Goal: Task Accomplishment & Management: Complete application form

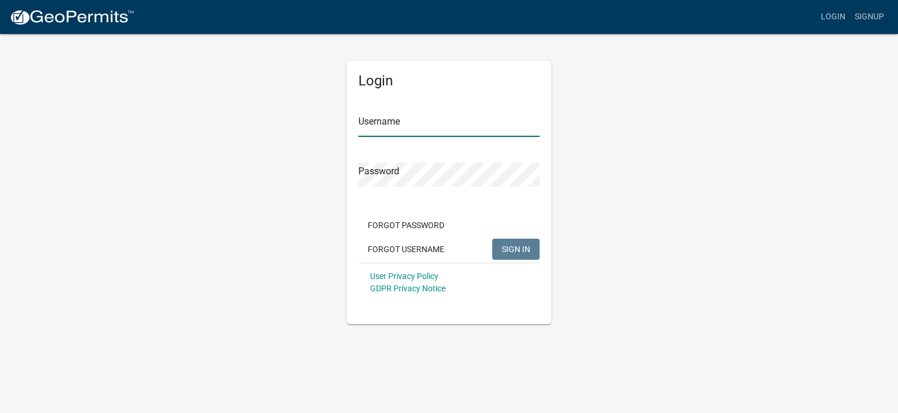
click at [421, 127] on input "Username" at bounding box center [448, 125] width 181 height 24
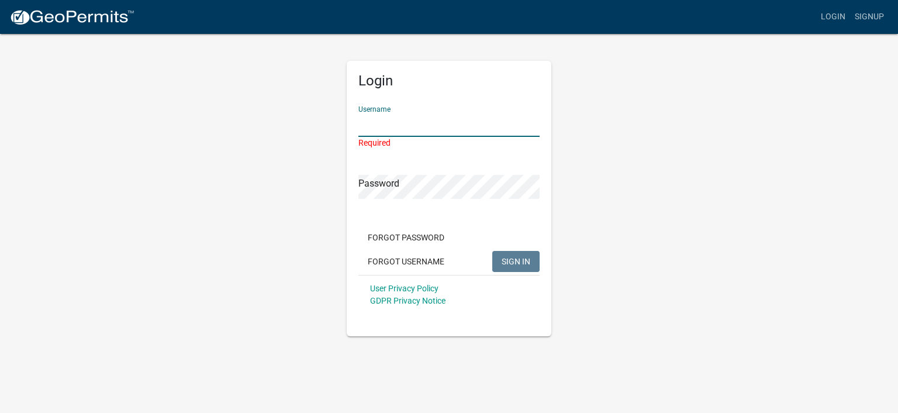
click at [419, 130] on input "Username" at bounding box center [448, 125] width 181 height 24
paste input "CDSteam"
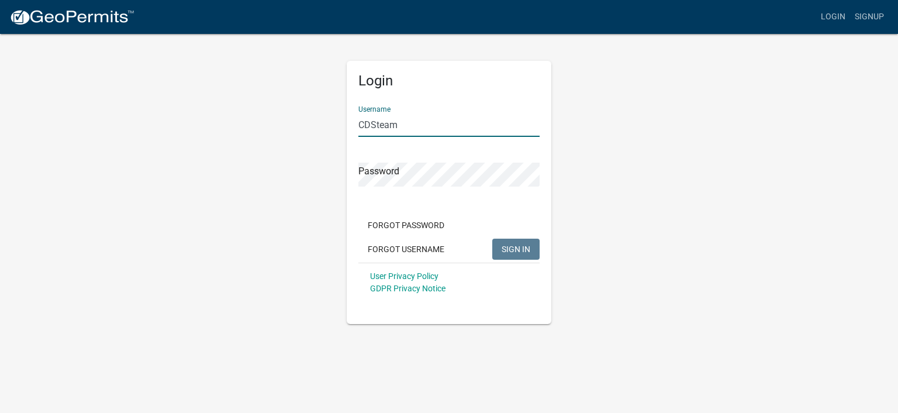
type input "CDSteam"
click at [523, 252] on span "SIGN IN" at bounding box center [516, 248] width 29 height 9
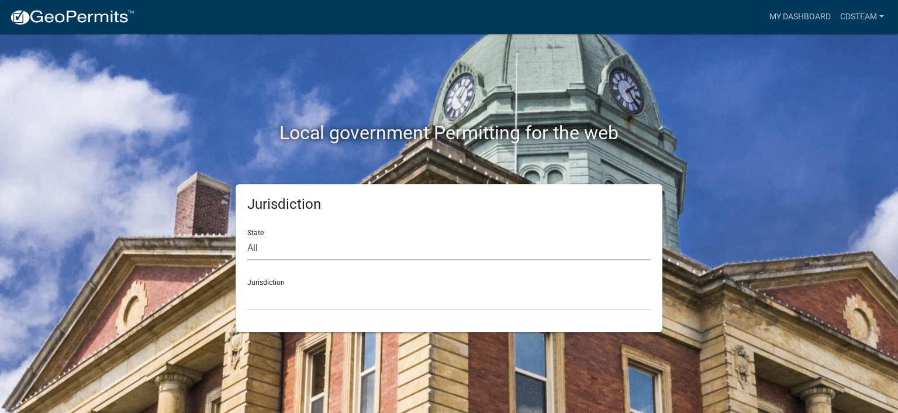
click at [278, 247] on select "All [US_STATE] [US_STATE] [US_STATE] [US_STATE] [US_STATE] [US_STATE] [US_STATE…" at bounding box center [448, 248] width 403 height 24
select select "[US_STATE]"
click at [247, 236] on select "All [US_STATE] [US_STATE] [US_STATE] [US_STATE] [US_STATE] [US_STATE] [US_STATE…" at bounding box center [448, 248] width 403 height 24
click at [286, 299] on select "[GEOGRAPHIC_DATA], [US_STATE] [GEOGRAPHIC_DATA], [US_STATE] [GEOGRAPHIC_DATA], …" at bounding box center [448, 298] width 403 height 24
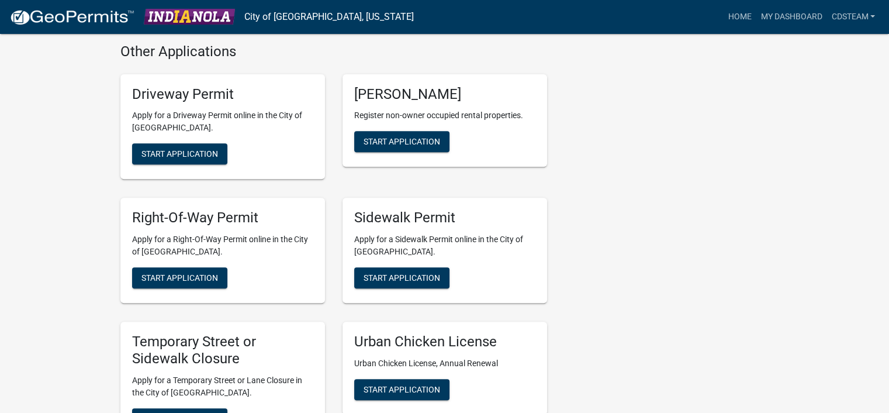
scroll to position [386, 0]
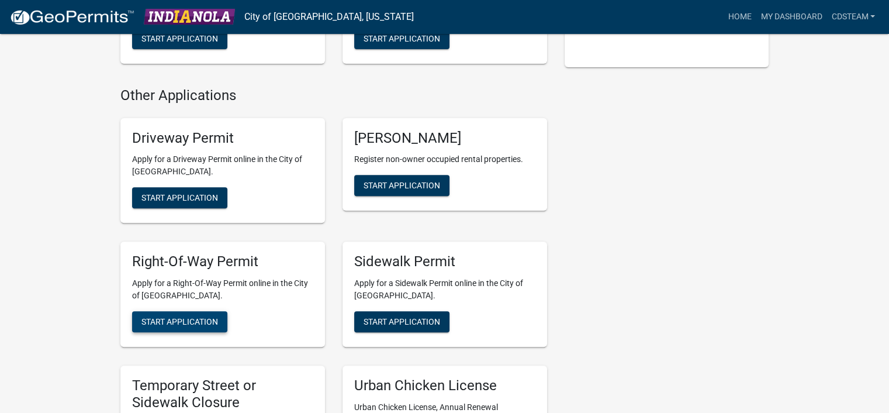
click at [175, 317] on span "Start Application" at bounding box center [179, 321] width 77 height 9
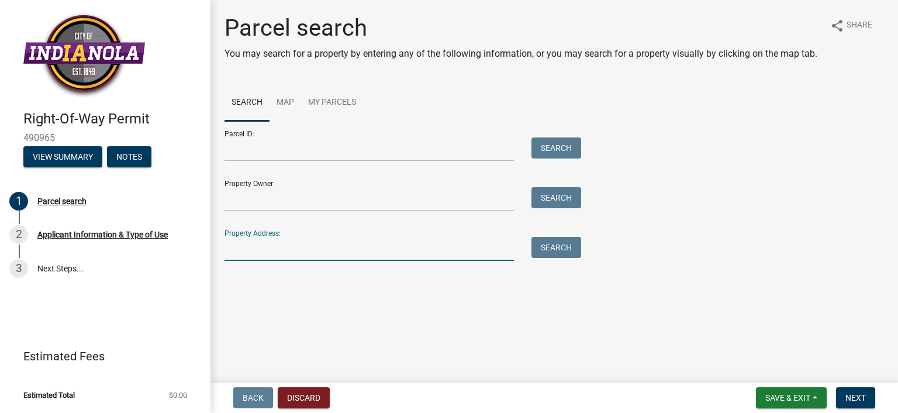
click at [269, 252] on input "Property Address:" at bounding box center [368, 249] width 289 height 24
click at [283, 250] on input "Property Address:" at bounding box center [368, 249] width 289 height 24
click at [247, 253] on input "Property Address:" at bounding box center [368, 249] width 289 height 24
paste input "[STREET_ADDRESS]"
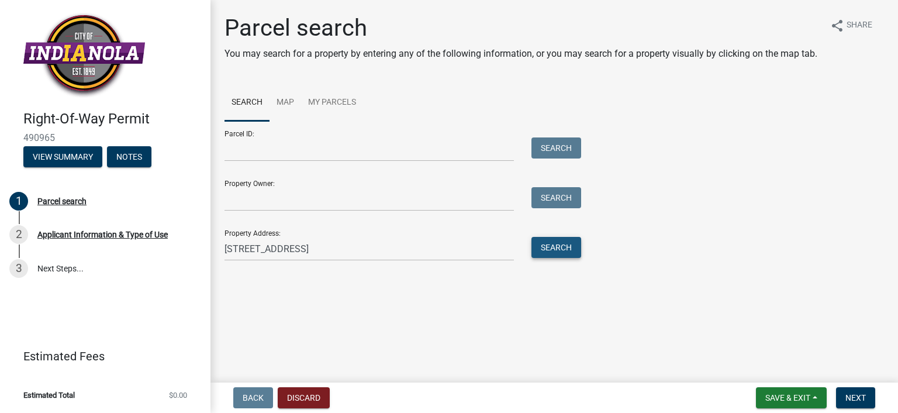
click at [565, 243] on button "Search" at bounding box center [556, 247] width 50 height 21
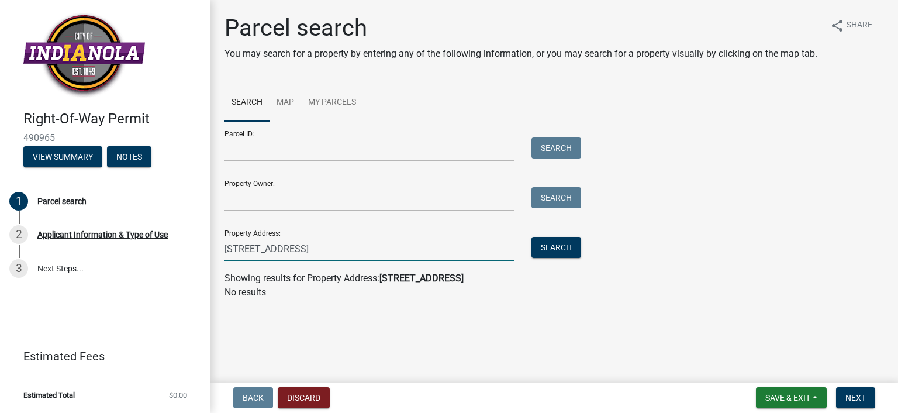
click at [365, 247] on input "[STREET_ADDRESS]" at bounding box center [368, 249] width 289 height 24
type input "[STREET_ADDRESS]"
click at [564, 239] on button "Search" at bounding box center [556, 247] width 50 height 21
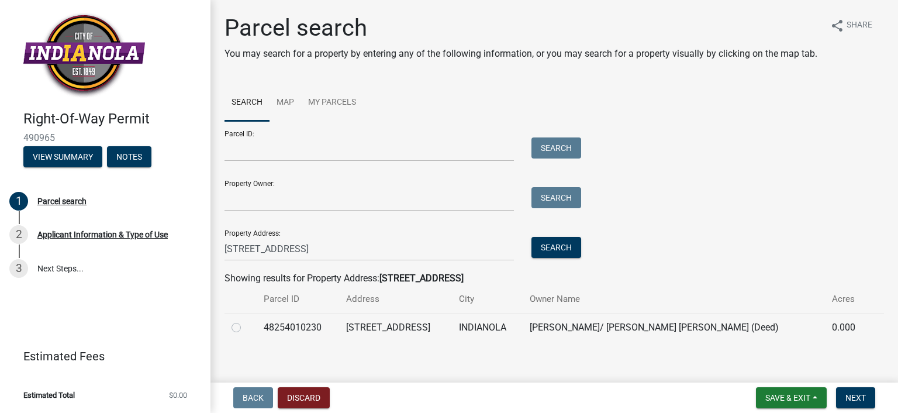
click at [246, 320] on label at bounding box center [246, 320] width 0 height 0
click at [246, 328] on input "radio" at bounding box center [250, 324] width 8 height 8
radio input "true"
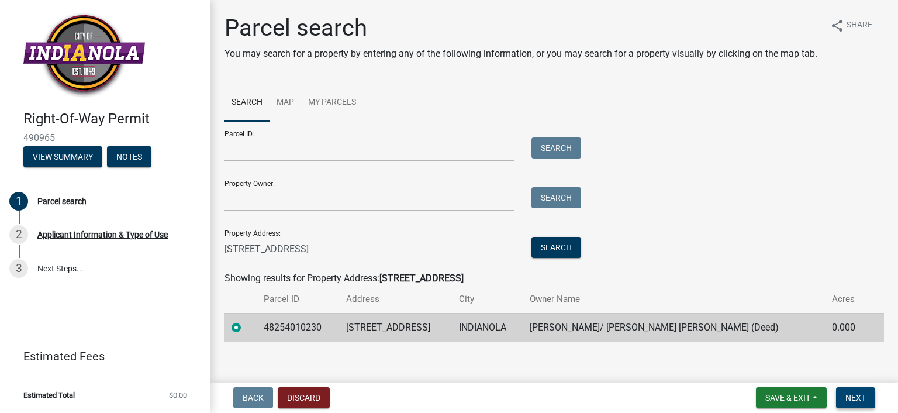
click at [856, 396] on span "Next" at bounding box center [855, 397] width 20 height 9
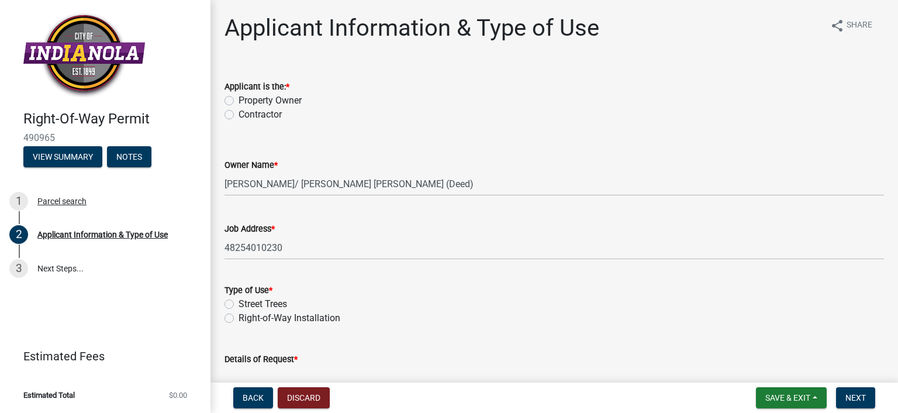
click at [239, 114] on label "Contractor" at bounding box center [260, 115] width 43 height 14
click at [239, 114] on input "Contractor" at bounding box center [243, 112] width 8 height 8
radio input "true"
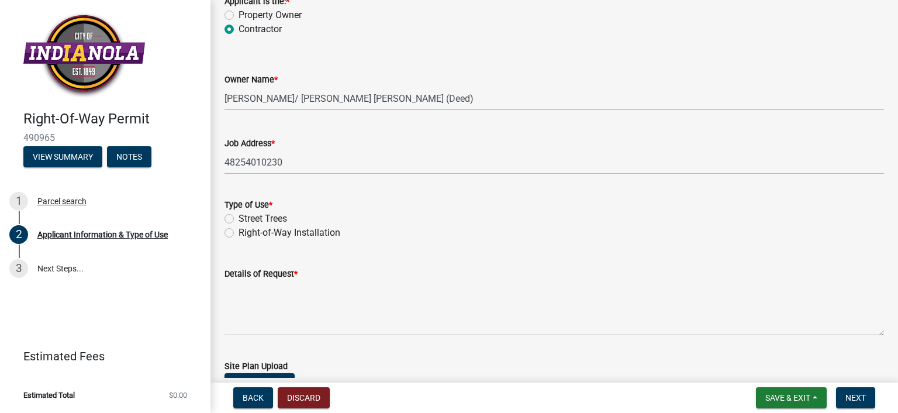
scroll to position [58, 0]
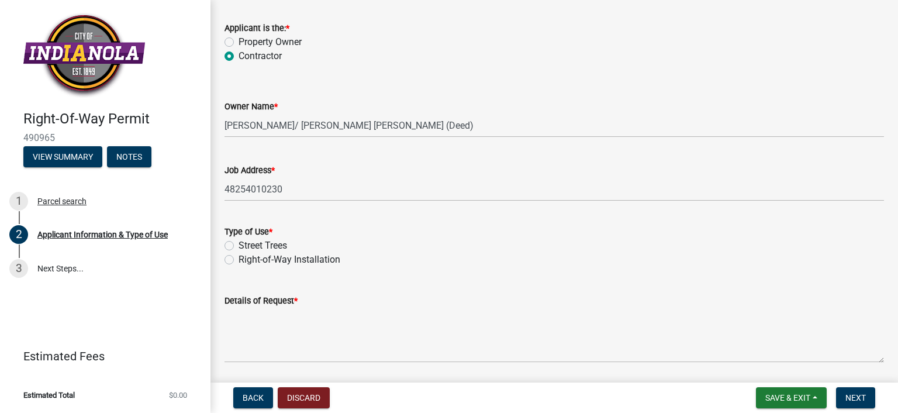
click at [239, 258] on label "Right-of-Way Installation" at bounding box center [290, 260] width 102 height 14
click at [239, 258] on input "Right-of-Way Installation" at bounding box center [243, 257] width 8 height 8
radio input "true"
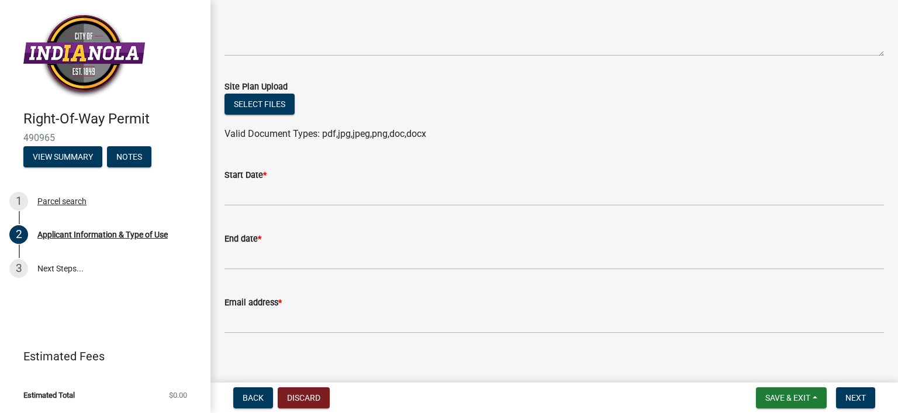
scroll to position [375, 0]
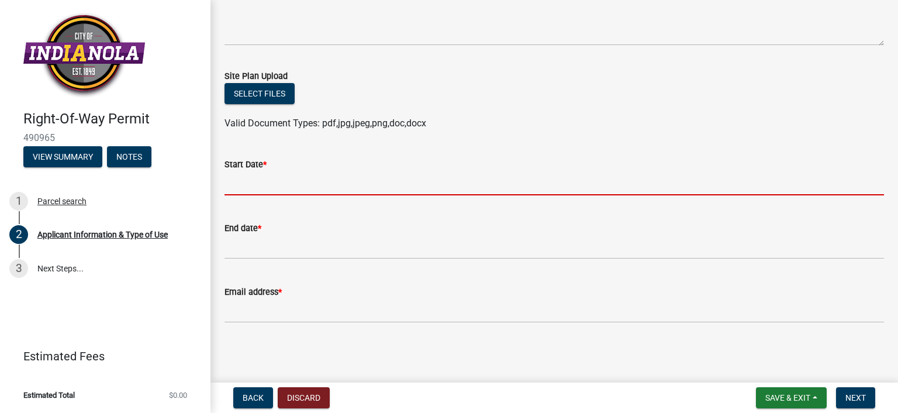
click at [258, 186] on input "Start Date *" at bounding box center [553, 183] width 659 height 24
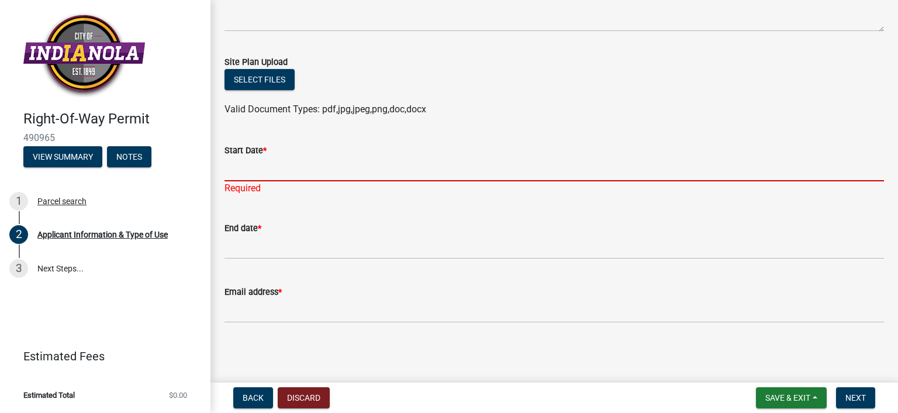
click at [227, 170] on input "Start Date *" at bounding box center [553, 169] width 659 height 24
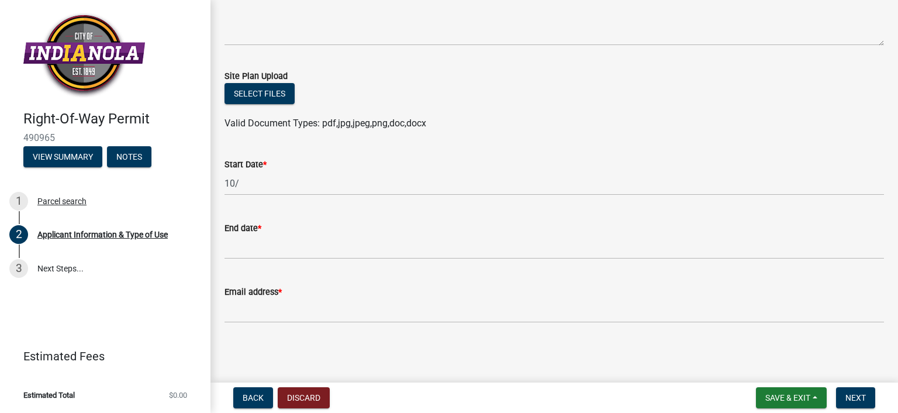
scroll to position [375, 0]
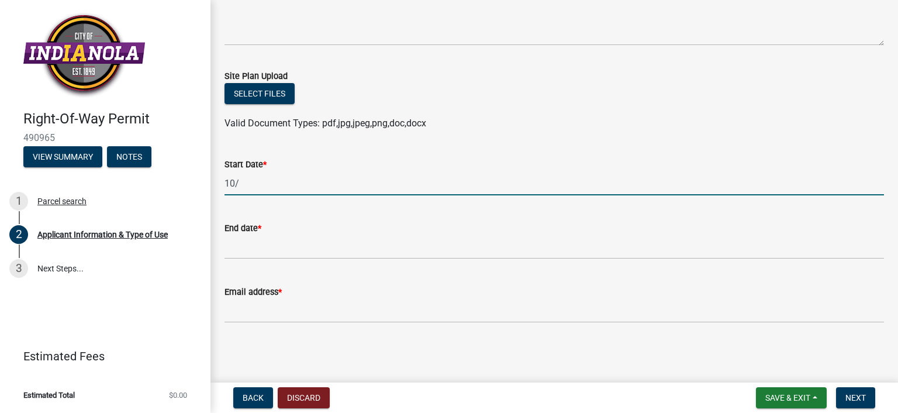
click at [241, 186] on input "10/" at bounding box center [553, 183] width 659 height 24
type input "[DATE]"
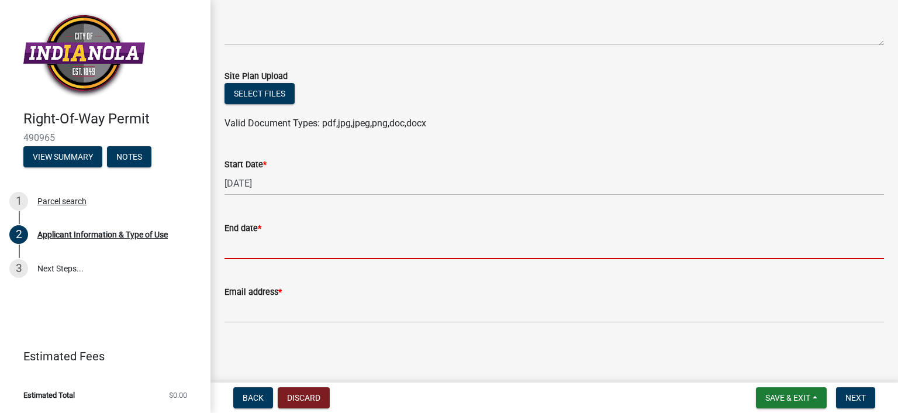
click at [244, 248] on input "End date *" at bounding box center [553, 247] width 659 height 24
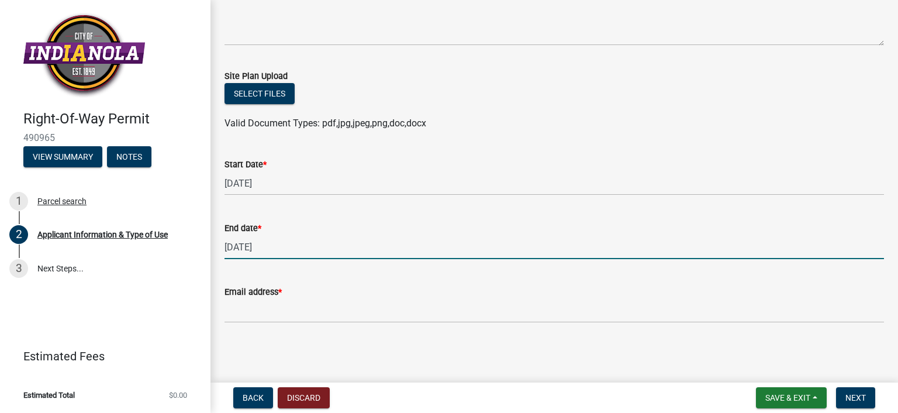
type input "[DATE]"
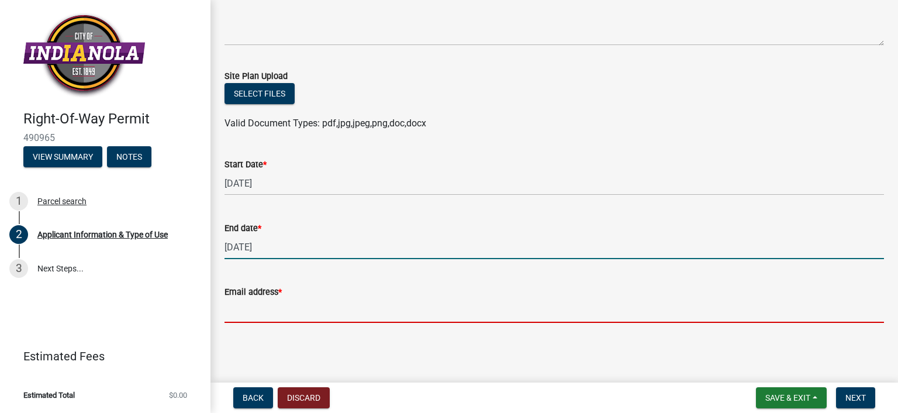
click at [275, 315] on input "Email address *" at bounding box center [553, 311] width 659 height 24
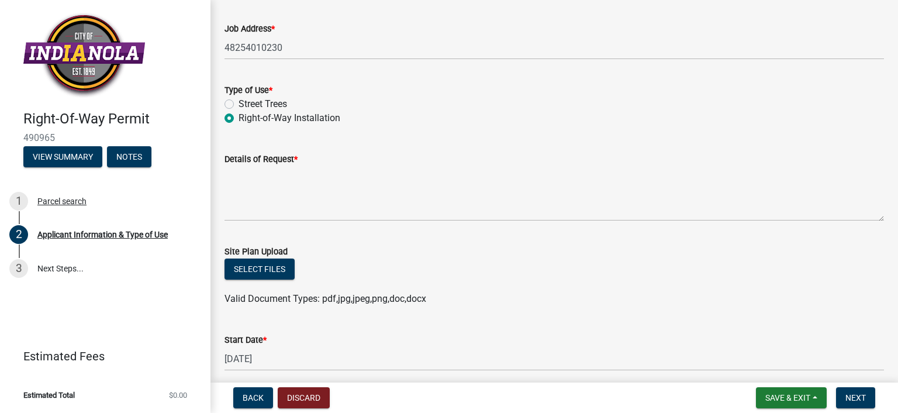
scroll to position [141, 0]
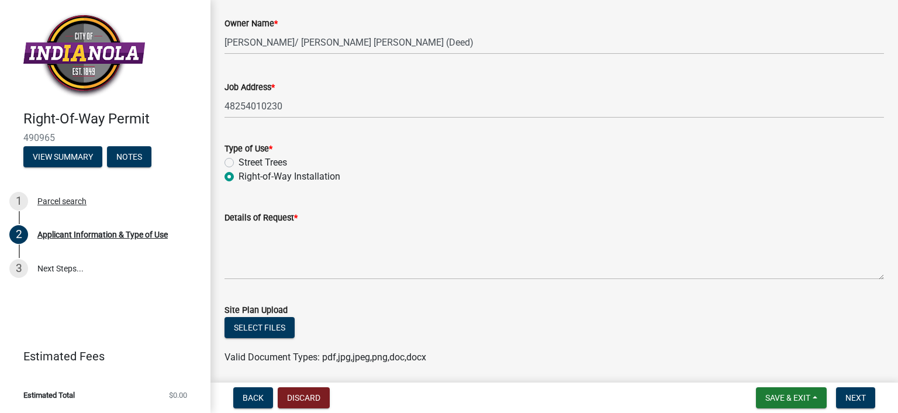
type input "[EMAIL_ADDRESS][DOMAIN_NAME]"
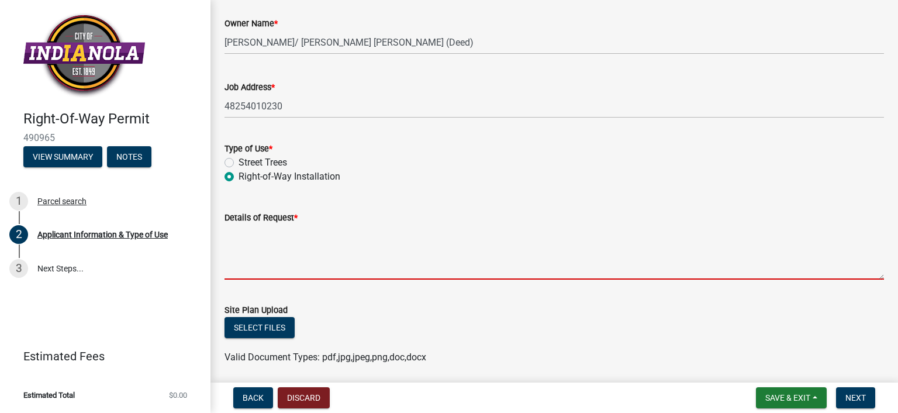
click at [276, 268] on textarea "Details of Request *" at bounding box center [553, 251] width 659 height 55
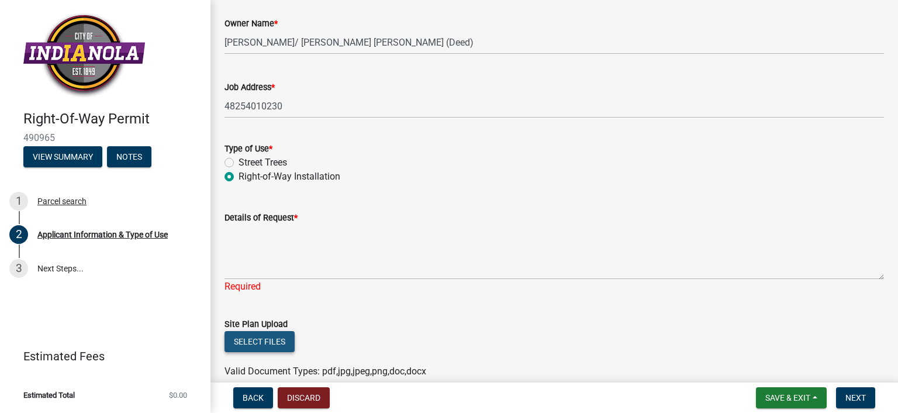
click at [269, 342] on button "Select files" at bounding box center [259, 341] width 70 height 21
click at [278, 333] on button "Select files" at bounding box center [259, 341] width 70 height 21
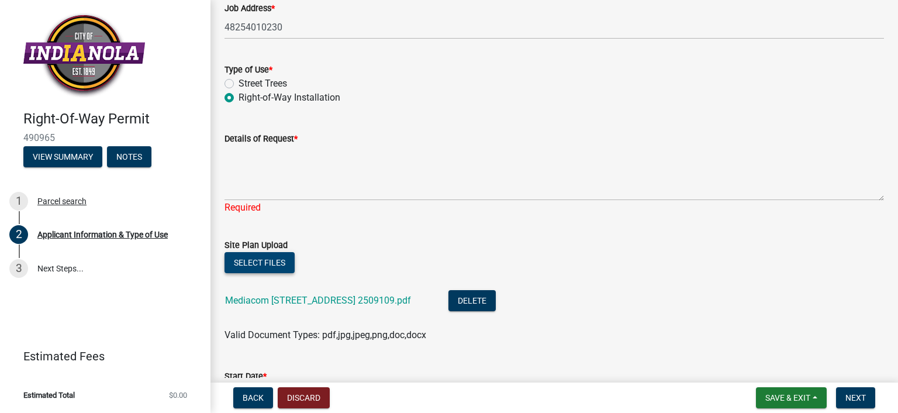
scroll to position [200, 0]
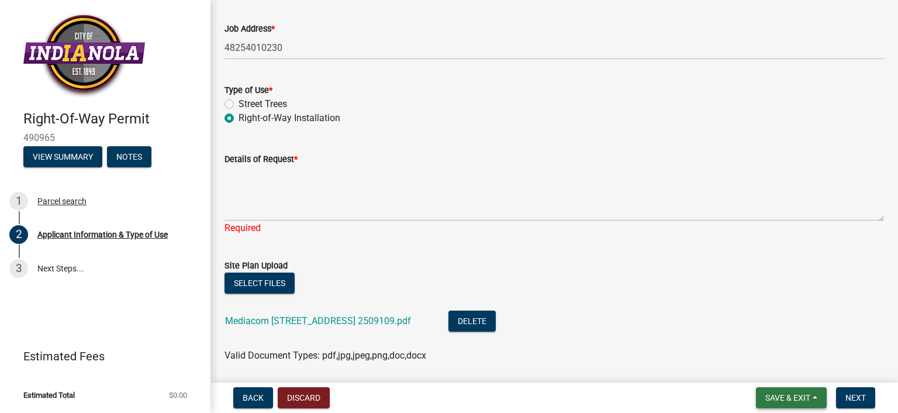
click at [792, 396] on span "Save & Exit" at bounding box center [787, 397] width 45 height 9
click at [769, 369] on button "Save & Exit" at bounding box center [780, 367] width 94 height 28
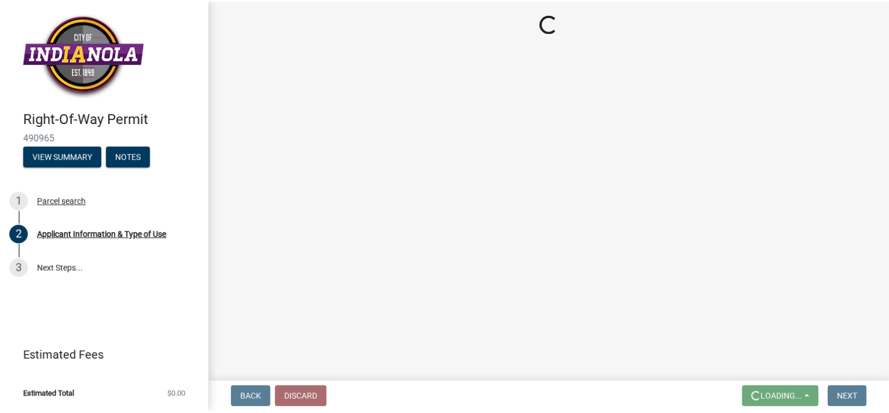
scroll to position [0, 0]
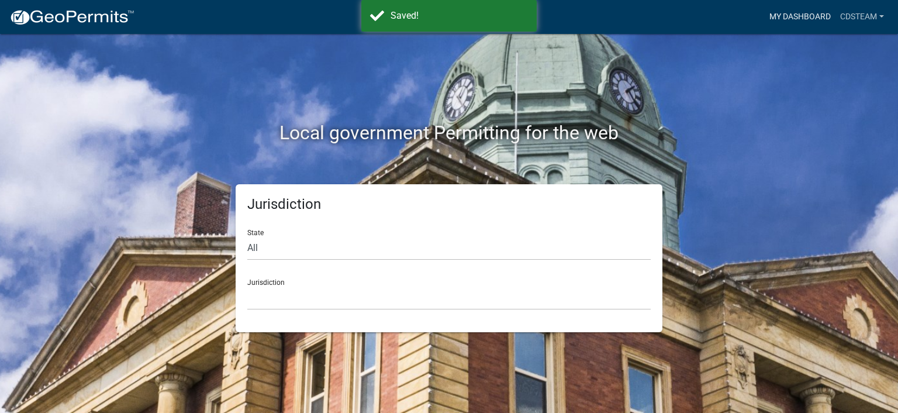
click at [801, 16] on link "My Dashboard" at bounding box center [800, 17] width 71 height 22
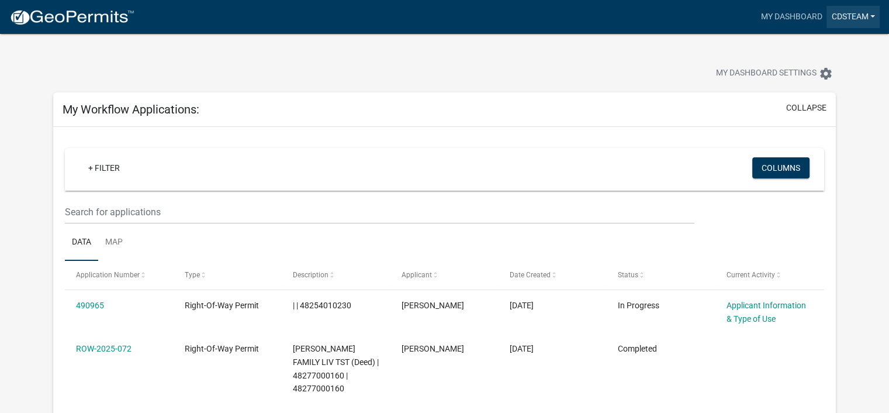
click at [857, 18] on link "CDSteam" at bounding box center [853, 17] width 53 height 22
click at [837, 40] on link "Account" at bounding box center [833, 48] width 94 height 28
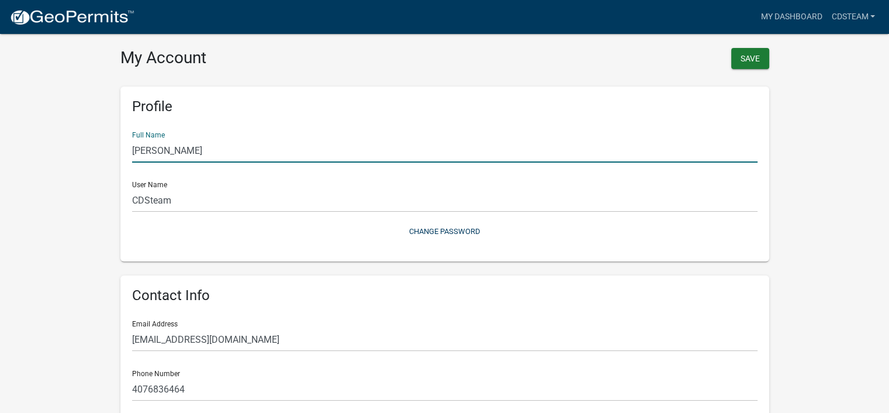
drag, startPoint x: 202, startPoint y: 156, endPoint x: 113, endPoint y: 150, distance: 89.1
click at [114, 150] on div "Profile Full Name [PERSON_NAME] User Name CDSteam Change Password Contact Info …" at bounding box center [445, 364] width 666 height 585
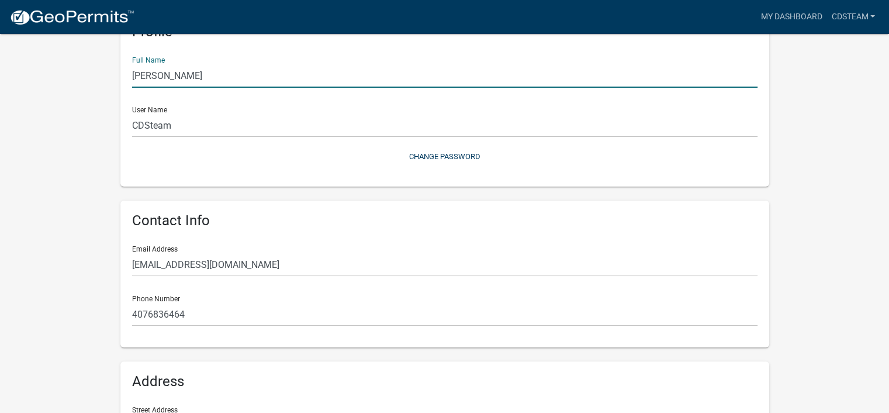
scroll to position [117, 0]
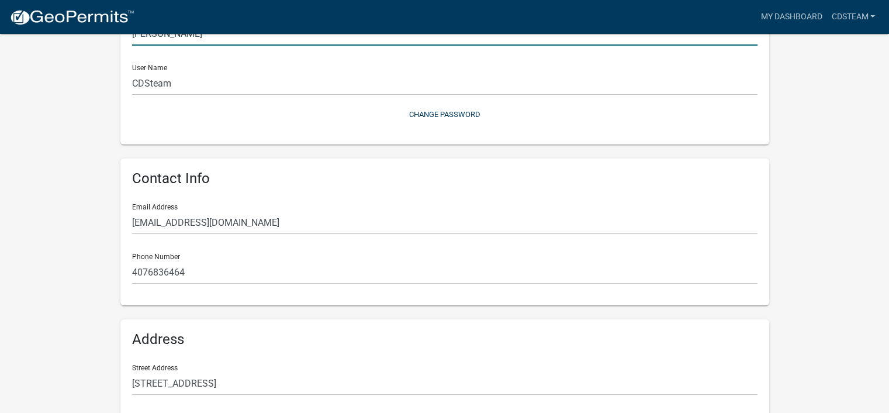
type input "[PERSON_NAME]"
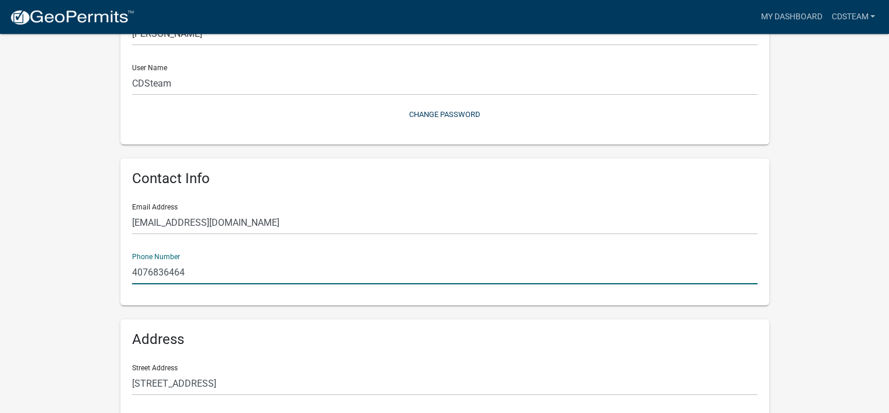
drag, startPoint x: 216, startPoint y: 273, endPoint x: 81, endPoint y: 278, distance: 135.1
click at [81, 278] on wm-user-profile-view "more_horiz My Dashboard CDSteam Account Logout My Account Save Profile Full Nam…" at bounding box center [444, 230] width 889 height 667
type input "[PHONE_NUMBER]"
click at [827, 160] on wm-user-profile-view "more_horiz My Dashboard CDSteam Account Logout My Account Save Profile Full Nam…" at bounding box center [444, 230] width 889 height 667
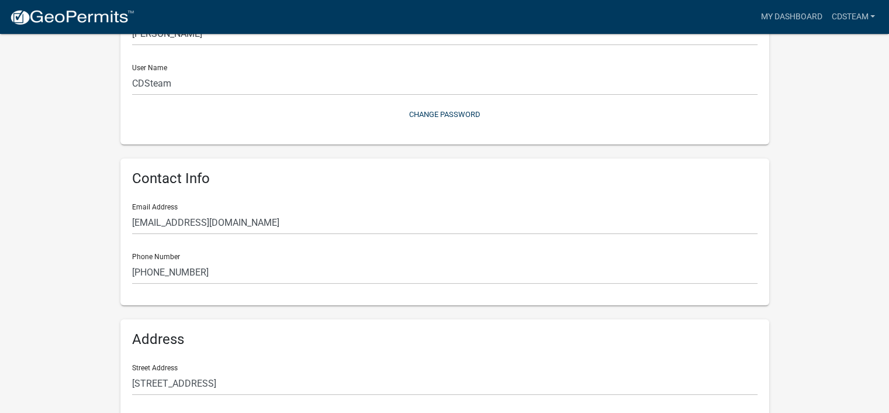
scroll to position [268, 0]
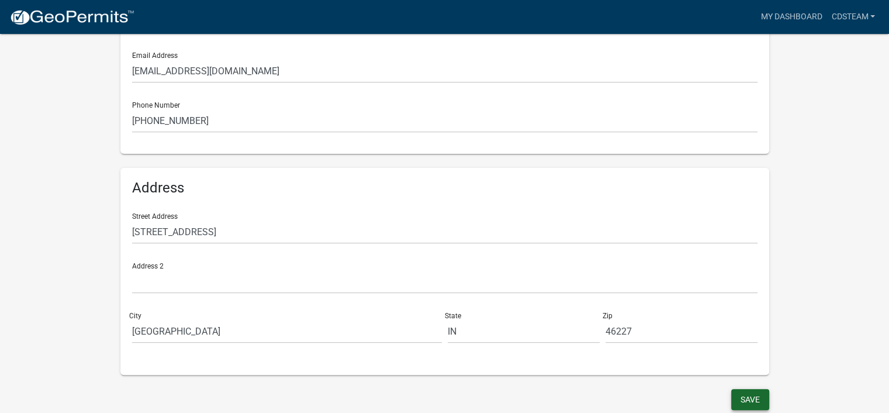
click at [751, 397] on button "Save" at bounding box center [750, 399] width 38 height 21
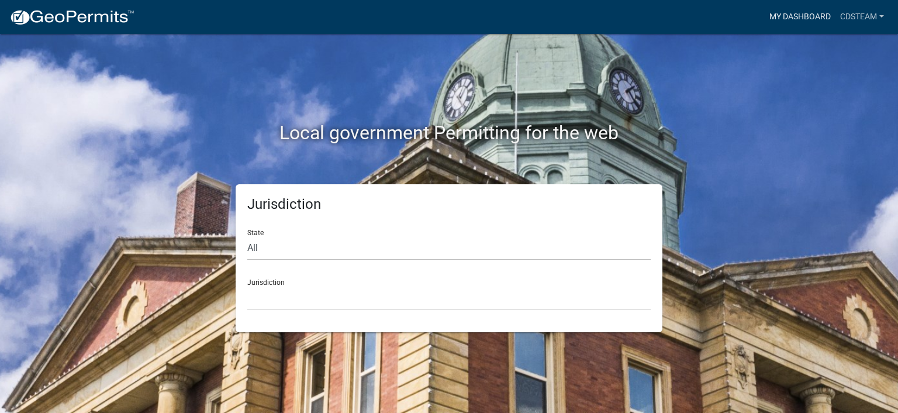
click at [800, 10] on link "My Dashboard" at bounding box center [800, 17] width 71 height 22
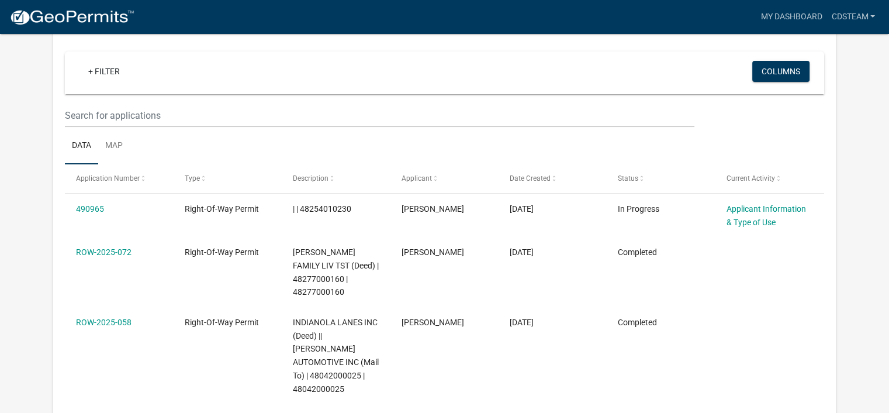
scroll to position [175, 0]
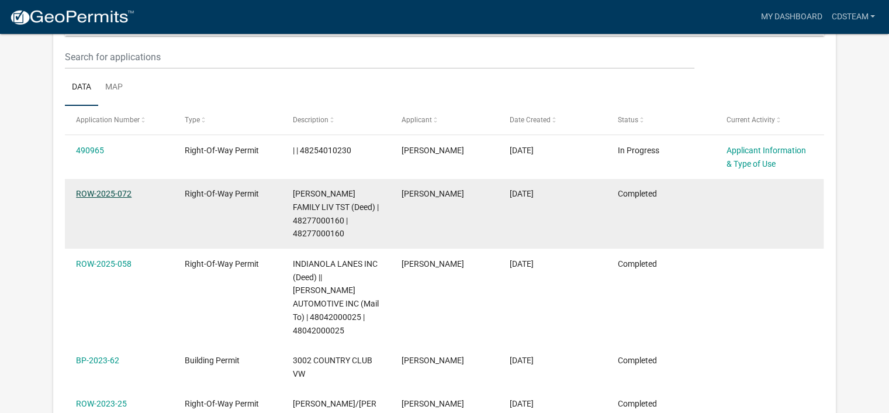
click at [96, 195] on link "ROW-2025-072" at bounding box center [104, 193] width 56 height 9
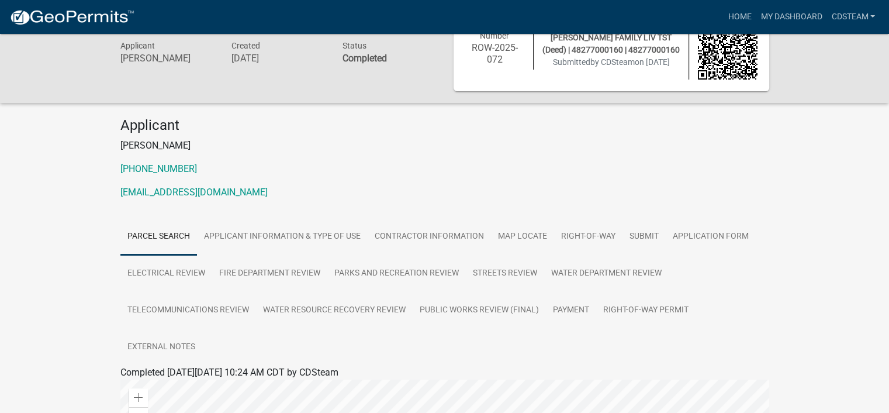
scroll to position [58, 0]
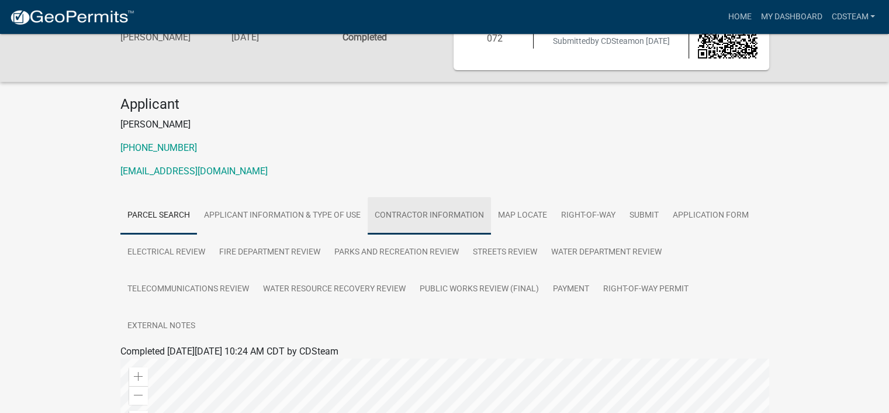
click at [457, 217] on link "Contractor Information" at bounding box center [429, 215] width 123 height 37
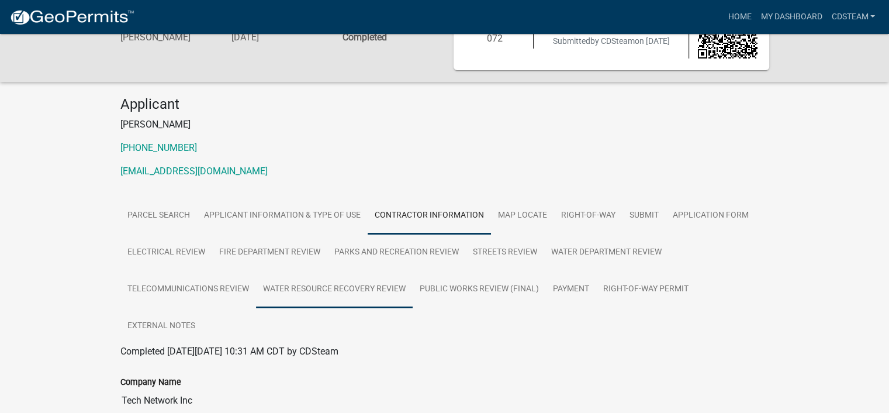
scroll to position [117, 0]
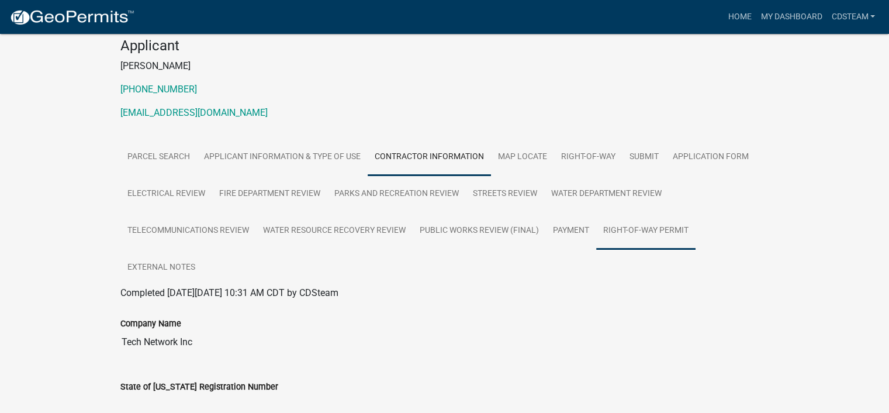
click at [661, 227] on link "Right-Of-Way Permit" at bounding box center [645, 230] width 99 height 37
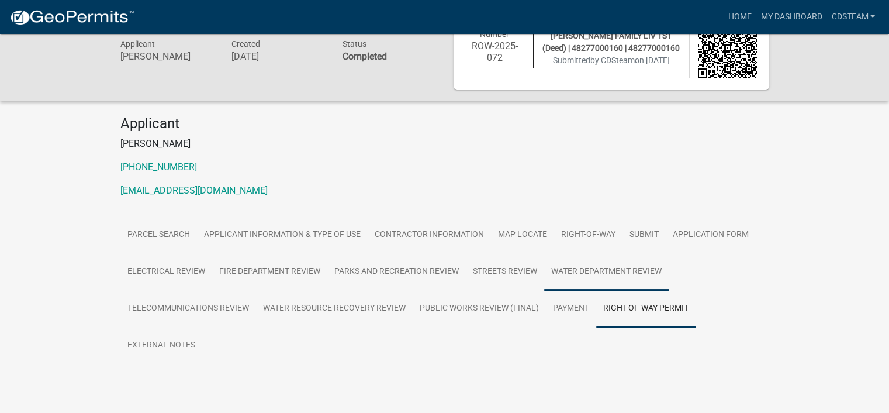
scroll to position [68, 0]
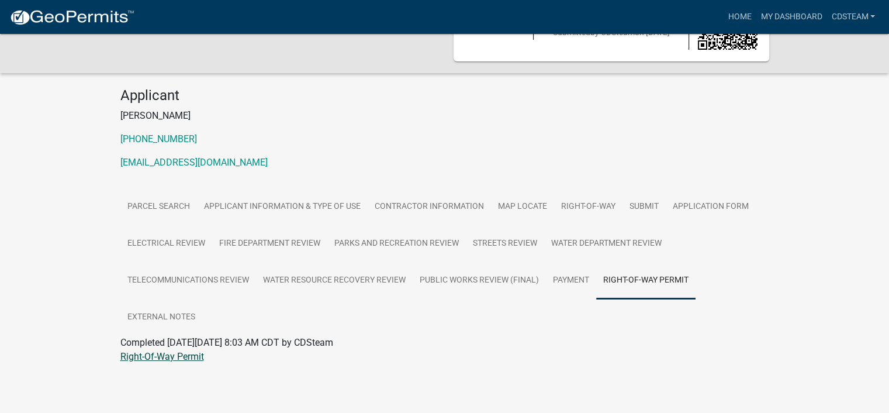
click at [151, 361] on link "Right-Of-Way Permit" at bounding box center [162, 356] width 84 height 11
click at [727, 206] on link "Application Form" at bounding box center [711, 206] width 90 height 37
click at [167, 357] on link "Application Form" at bounding box center [155, 356] width 71 height 11
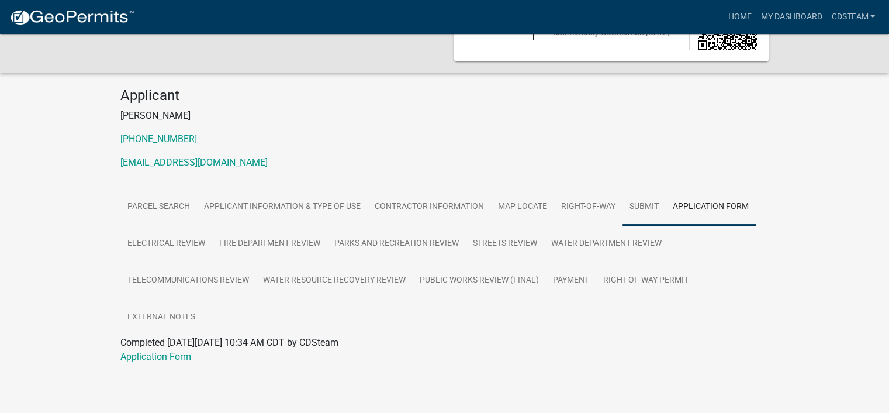
click at [647, 205] on link "Submit" at bounding box center [644, 206] width 43 height 37
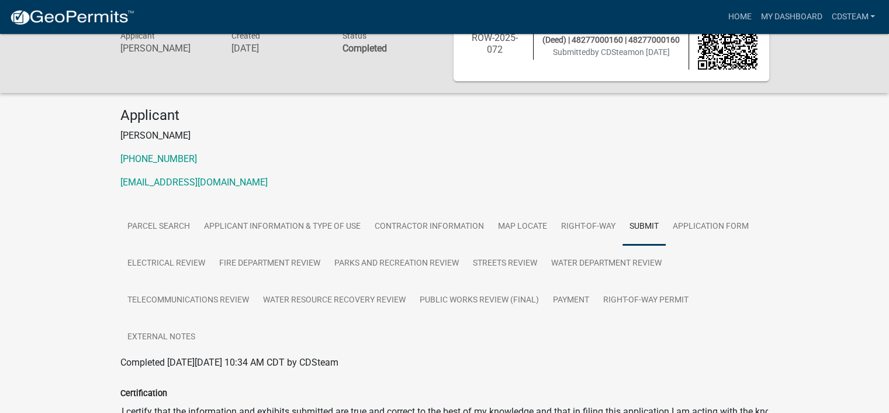
scroll to position [33, 0]
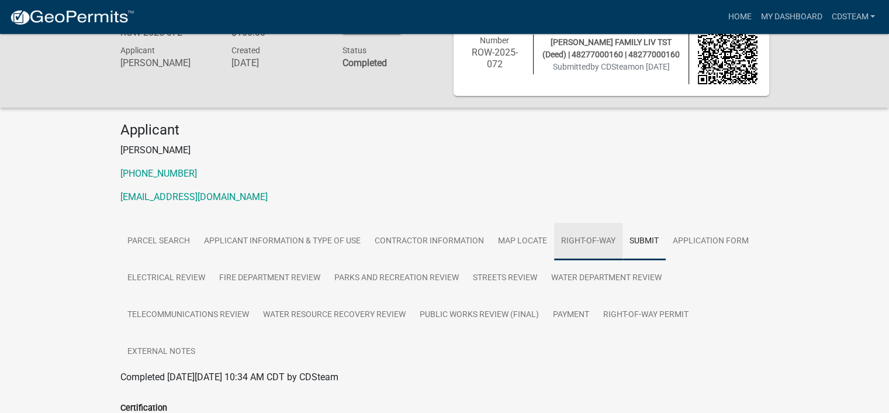
click at [596, 240] on link "Right-of-Way" at bounding box center [588, 241] width 68 height 37
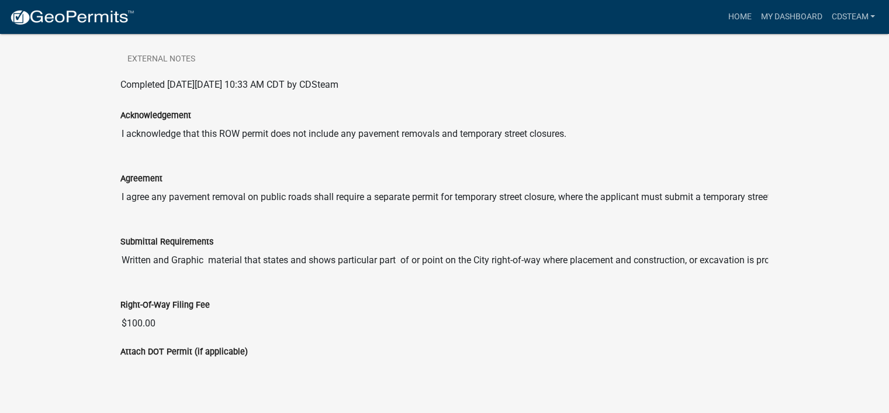
scroll to position [0, 70]
drag, startPoint x: 318, startPoint y: 261, endPoint x: 828, endPoint y: 268, distance: 509.8
click at [828, 268] on div "Right-Of-Way Permit ROW-2025-072 Amount Paid $100.00 Actions View receipt Print…" at bounding box center [444, 60] width 889 height 703
click at [545, 255] on input "Written and Graphic material that states and shows particular part of or point …" at bounding box center [444, 259] width 649 height 23
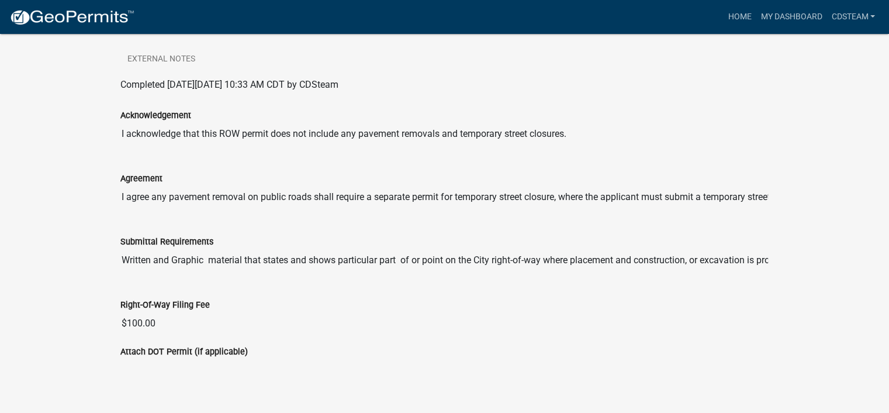
drag, startPoint x: 355, startPoint y: 262, endPoint x: 54, endPoint y: 262, distance: 301.1
click at [54, 262] on div "Right-Of-Way Permit ROW-2025-072 Amount Paid $100.00 Actions View receipt Print…" at bounding box center [444, 60] width 889 height 703
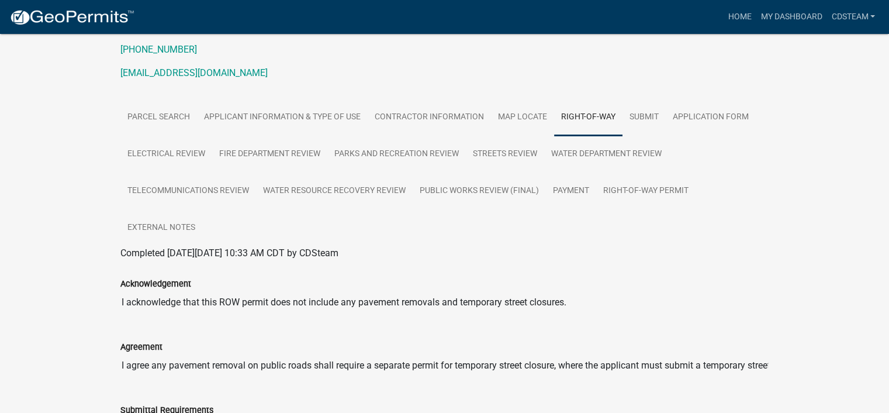
scroll to position [150, 0]
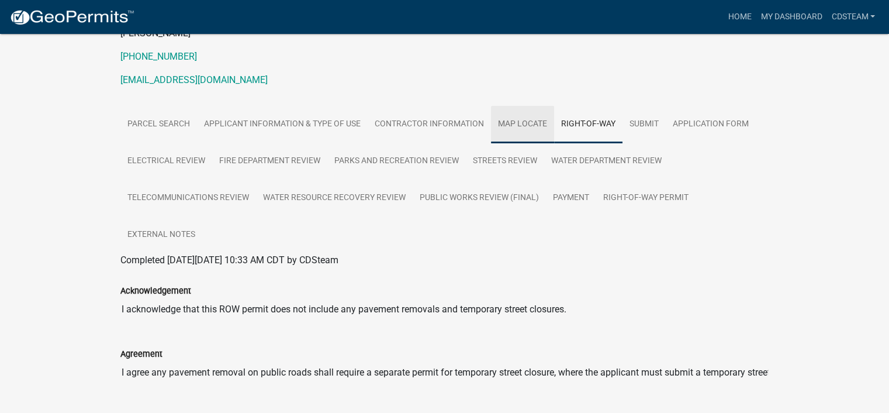
click at [511, 119] on link "Map Locate" at bounding box center [522, 124] width 63 height 37
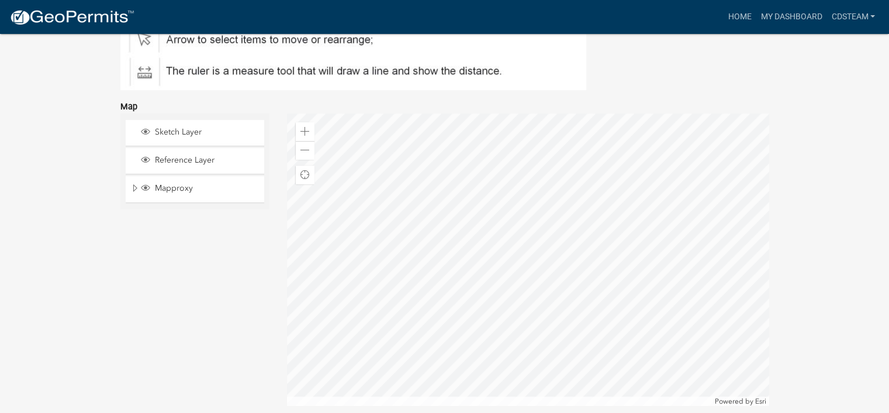
scroll to position [541, 0]
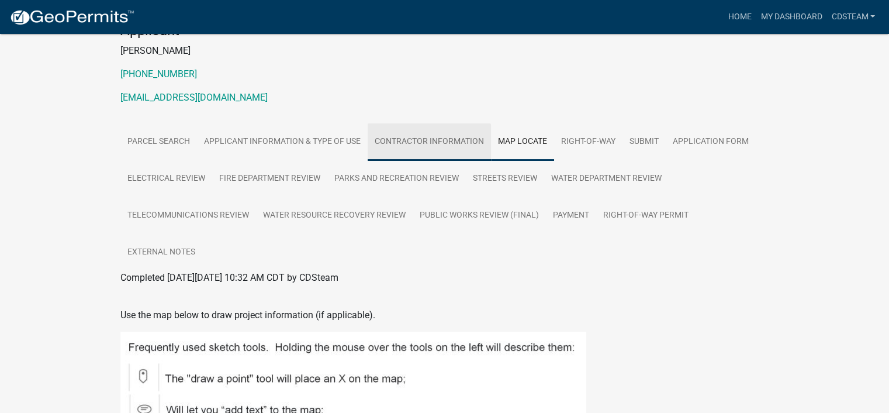
click at [444, 144] on link "Contractor Information" at bounding box center [429, 141] width 123 height 37
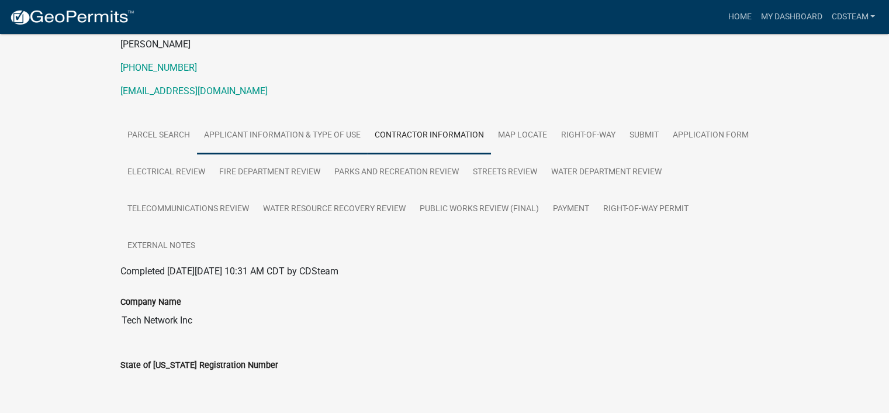
click at [313, 137] on link "Applicant Information & Type of Use" at bounding box center [282, 135] width 171 height 37
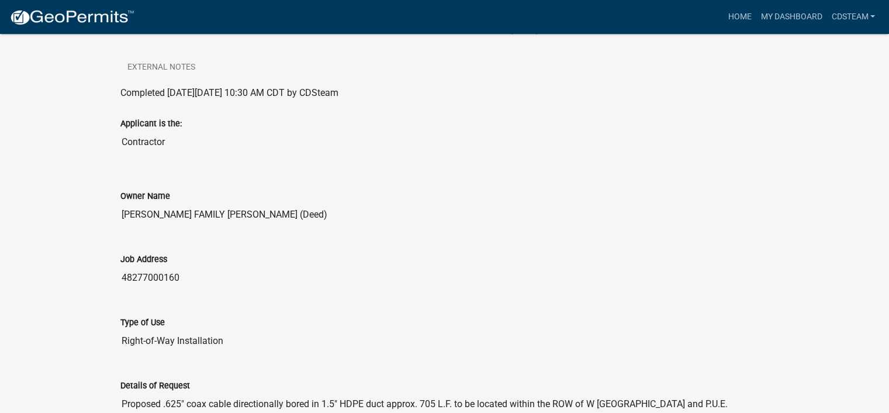
scroll to position [157, 0]
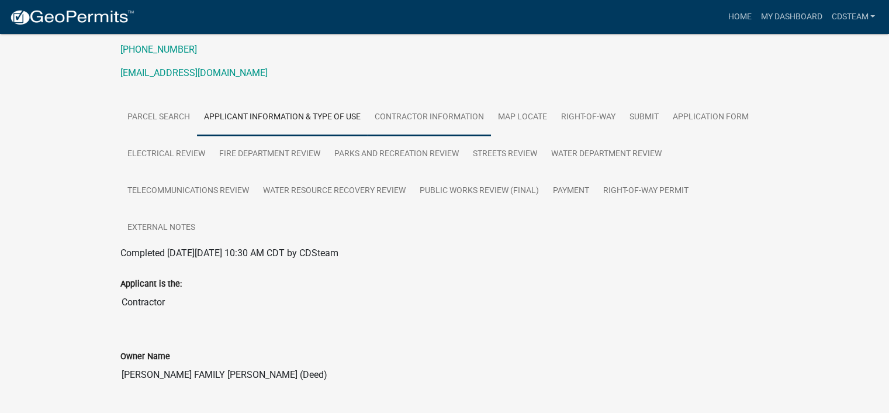
click at [435, 119] on link "Contractor Information" at bounding box center [429, 117] width 123 height 37
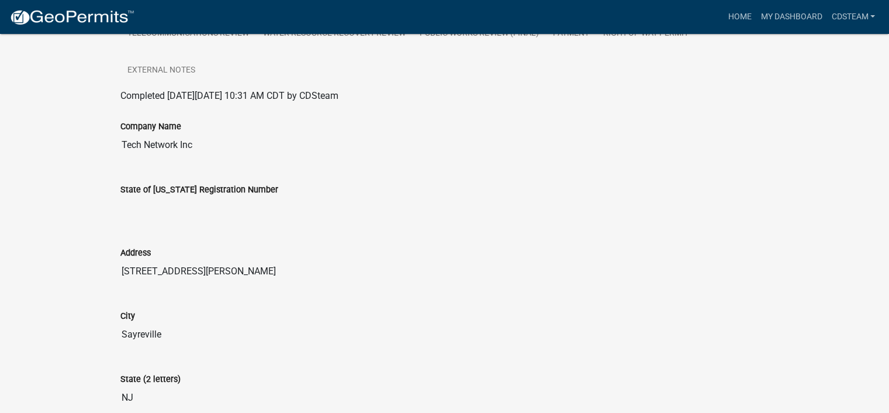
scroll to position [80, 0]
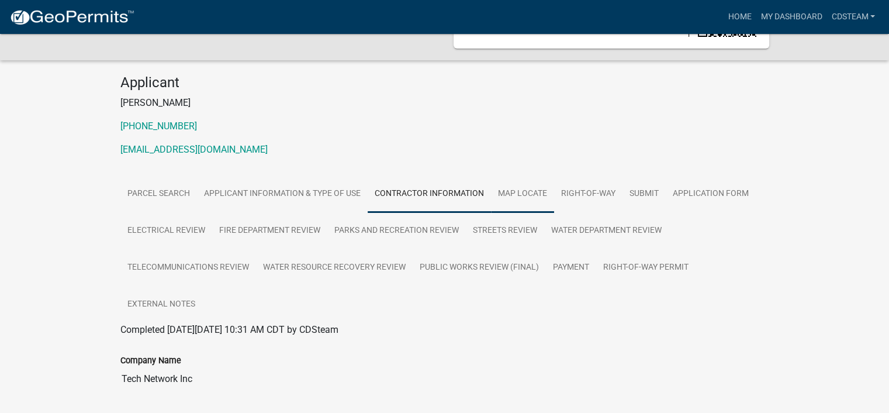
click at [525, 189] on link "Map Locate" at bounding box center [522, 193] width 63 height 37
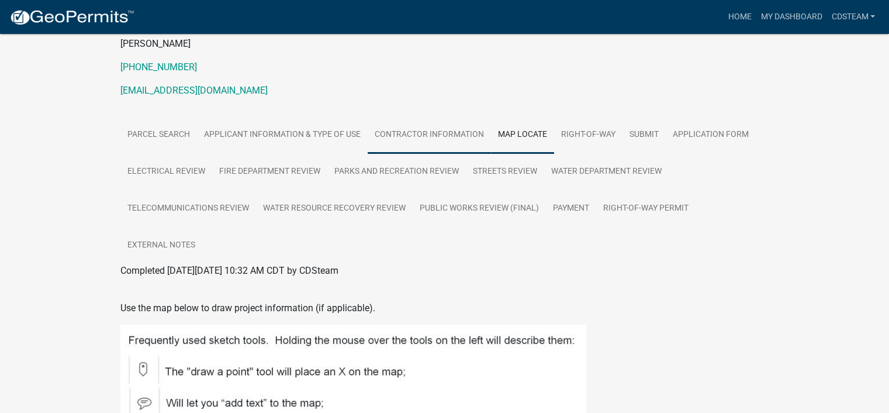
scroll to position [139, 0]
click at [620, 130] on link "Right-of-Way" at bounding box center [588, 135] width 68 height 37
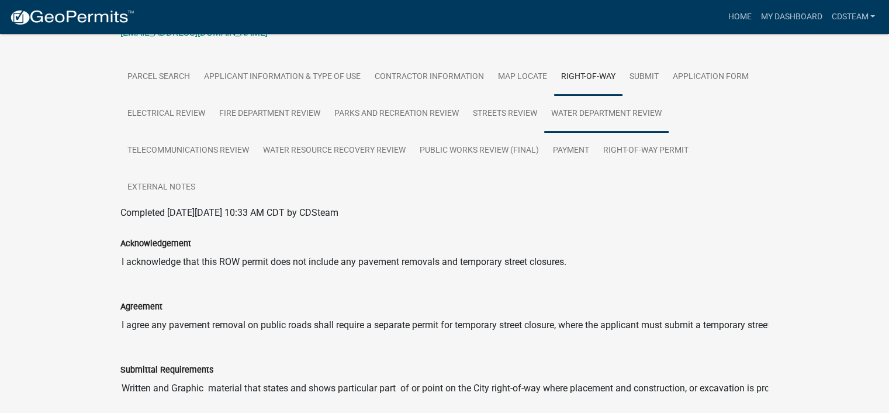
click at [617, 108] on link "Water Department Review" at bounding box center [606, 113] width 125 height 37
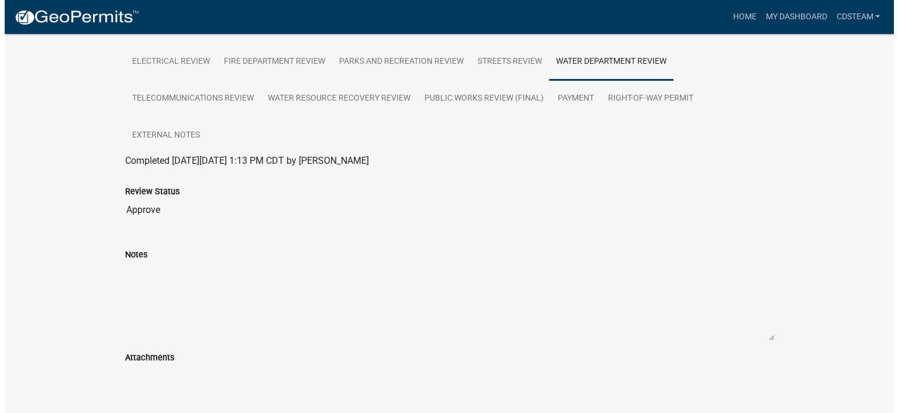
scroll to position [0, 0]
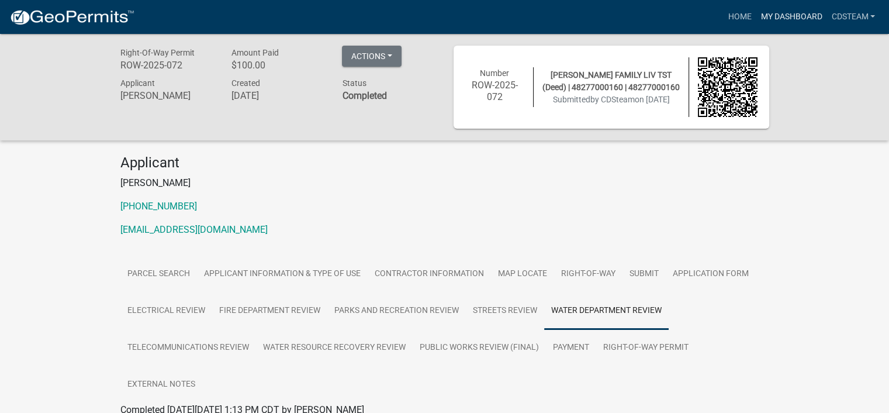
click at [776, 16] on link "My Dashboard" at bounding box center [791, 17] width 71 height 22
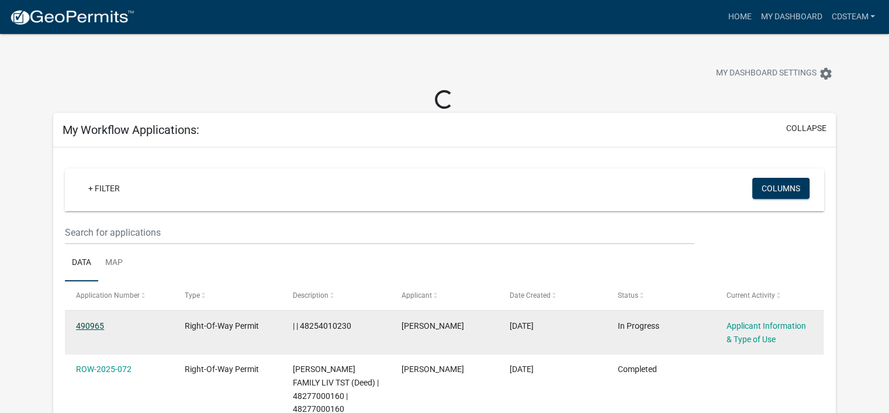
click at [102, 327] on link "490965" at bounding box center [90, 325] width 28 height 9
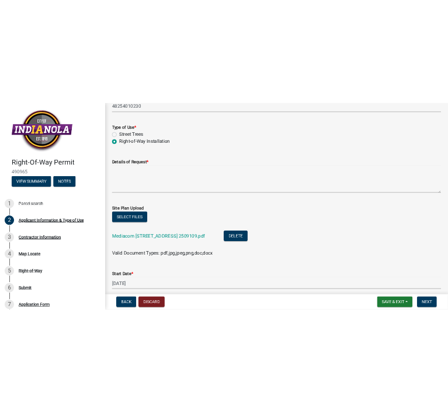
scroll to position [175, 0]
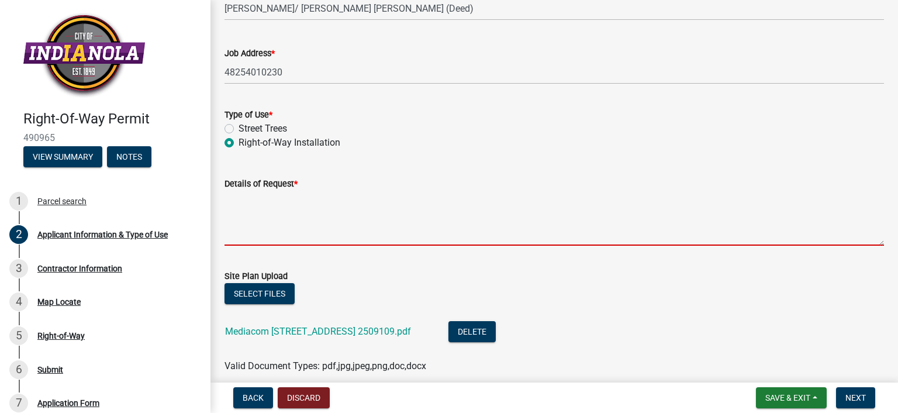
click at [262, 231] on textarea "Details of Request *" at bounding box center [553, 218] width 659 height 55
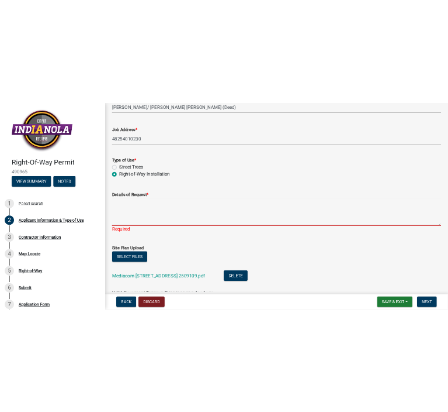
scroll to position [260, 0]
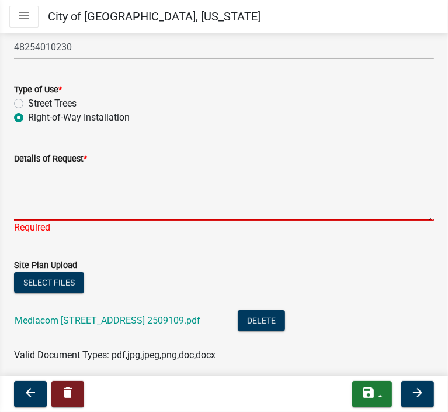
click at [33, 213] on textarea "Details of Request *" at bounding box center [224, 192] width 420 height 55
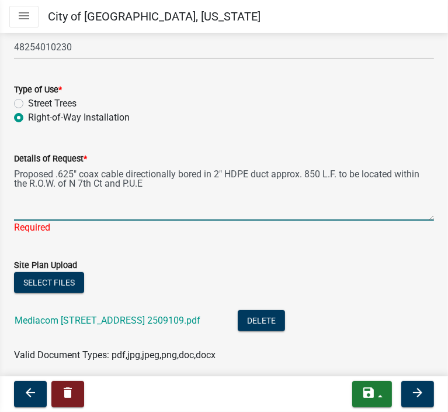
type textarea "Proposed .625" coax cable directionally bored in 2" HDPE duct approx. 850 L.F. …"
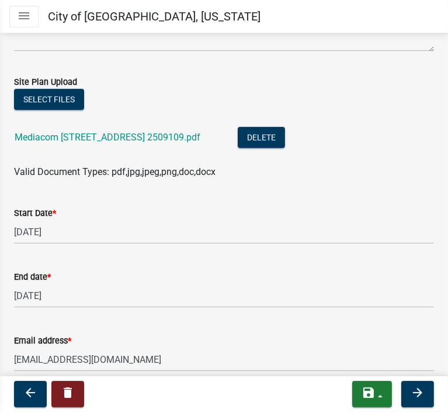
scroll to position [478, 0]
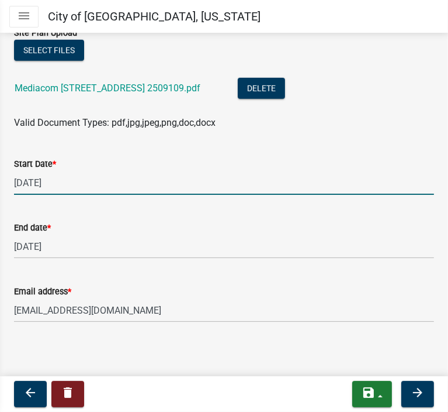
click at [103, 185] on input "[DATE]" at bounding box center [224, 183] width 420 height 24
click at [42, 181] on input "[DATE]" at bounding box center [224, 183] width 420 height 24
drag, startPoint x: 75, startPoint y: 181, endPoint x: -7, endPoint y: 186, distance: 82.1
click at [0, 186] on html "Internet Explorer does NOT work with GeoPermits. Get a new browser for more sec…" at bounding box center [224, 206] width 448 height 412
click at [288, 269] on div "Email address * [EMAIL_ADDRESS][DOMAIN_NAME]" at bounding box center [224, 295] width 420 height 54
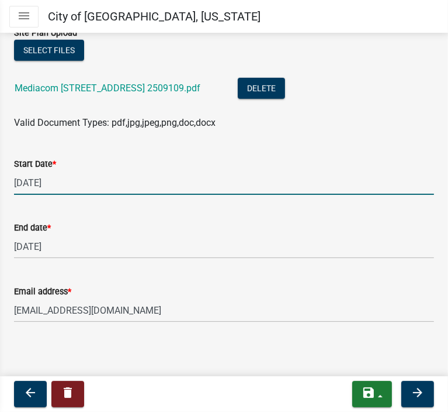
click at [185, 185] on input "[DATE]" at bounding box center [224, 183] width 420 height 24
drag, startPoint x: 37, startPoint y: 182, endPoint x: 12, endPoint y: 181, distance: 25.8
click at [12, 181] on div "Start Date * [DATE]" at bounding box center [224, 167] width 438 height 54
click at [21, 180] on input "11//2025" at bounding box center [224, 183] width 420 height 24
type input "[DATE]"
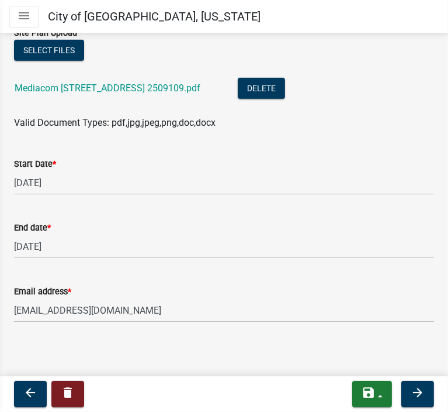
click at [277, 144] on div "Start Date * [DATE]" at bounding box center [224, 167] width 420 height 54
click at [416, 390] on icon "arrow_forward" at bounding box center [418, 392] width 14 height 14
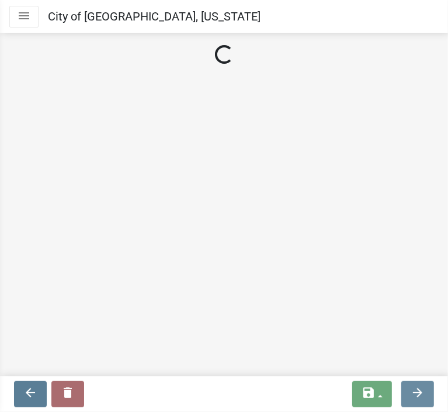
scroll to position [0, 0]
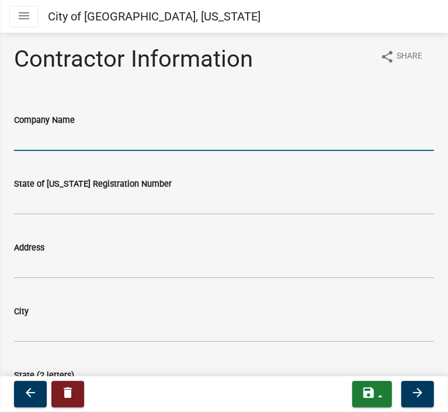
click at [92, 139] on input "Company Name" at bounding box center [224, 139] width 420 height 24
click at [87, 135] on input "Company Name" at bounding box center [224, 139] width 420 height 24
type input "Tech Network Inc"
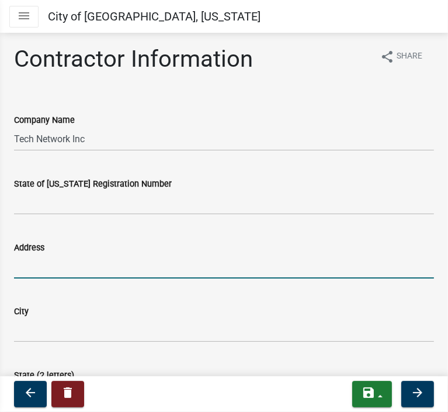
click at [50, 272] on input "Address" at bounding box center [224, 266] width 420 height 24
click at [47, 267] on input "710" at bounding box center [224, 266] width 420 height 24
type input "[STREET_ADDRESS][PERSON_NAME]"
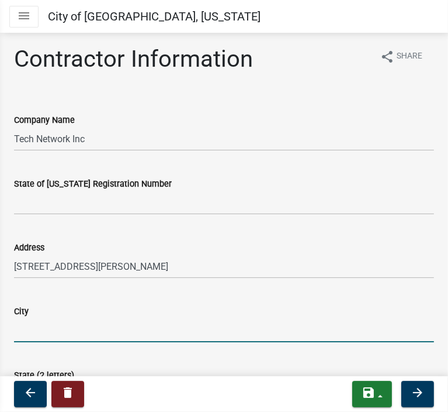
click at [41, 338] on input "City" at bounding box center [224, 330] width 420 height 24
click at [27, 336] on input "City" at bounding box center [224, 330] width 420 height 24
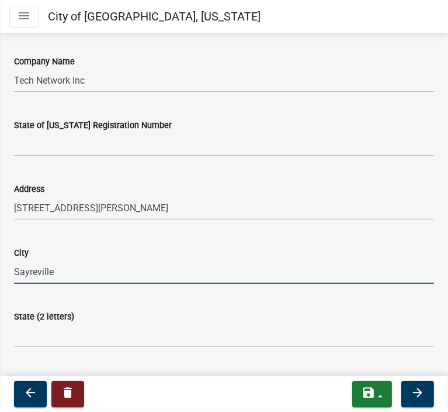
scroll to position [117, 0]
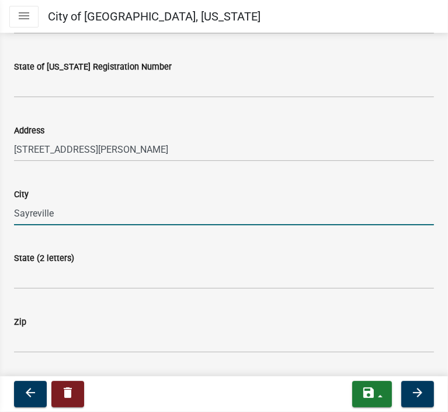
type input "Sayreville"
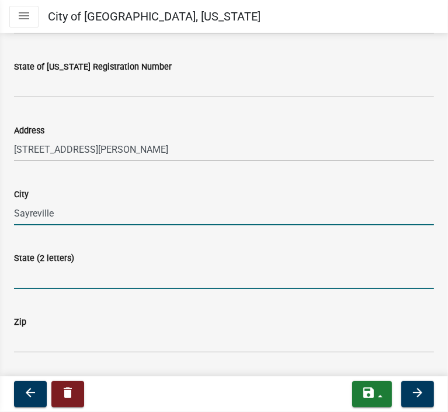
click at [68, 282] on input "State (2 letters)" at bounding box center [224, 277] width 420 height 24
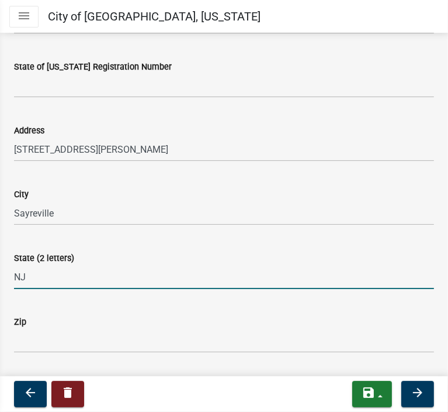
type input "NJ"
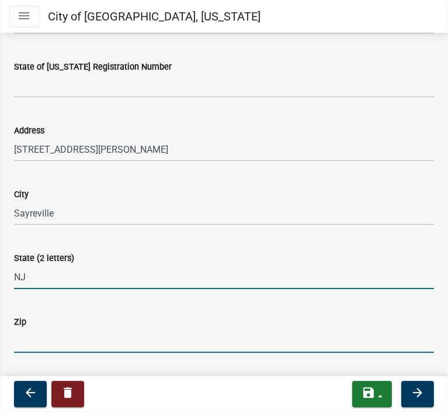
click at [65, 346] on input "Zip" at bounding box center [224, 341] width 420 height 24
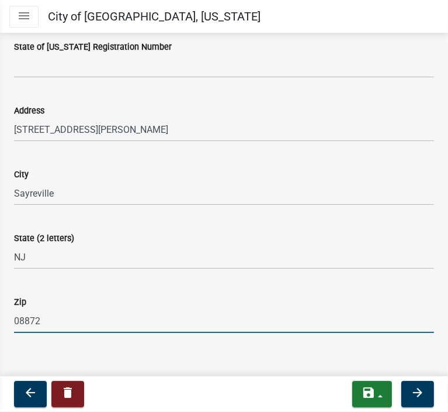
scroll to position [147, 0]
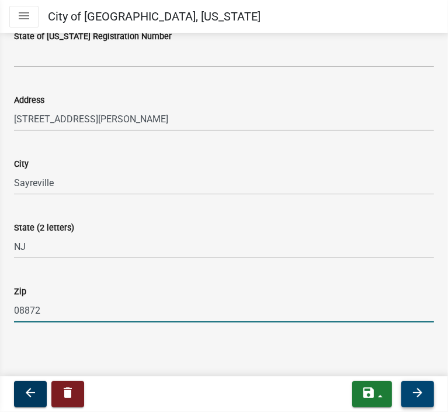
type input "08872"
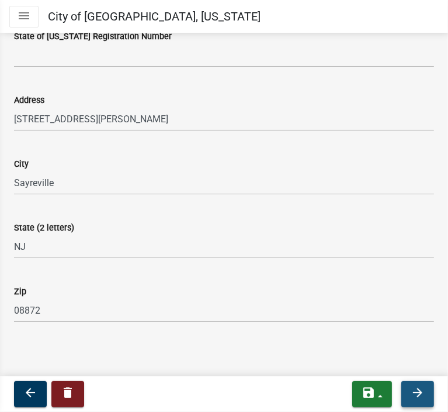
click at [418, 395] on icon "arrow_forward" at bounding box center [418, 392] width 14 height 14
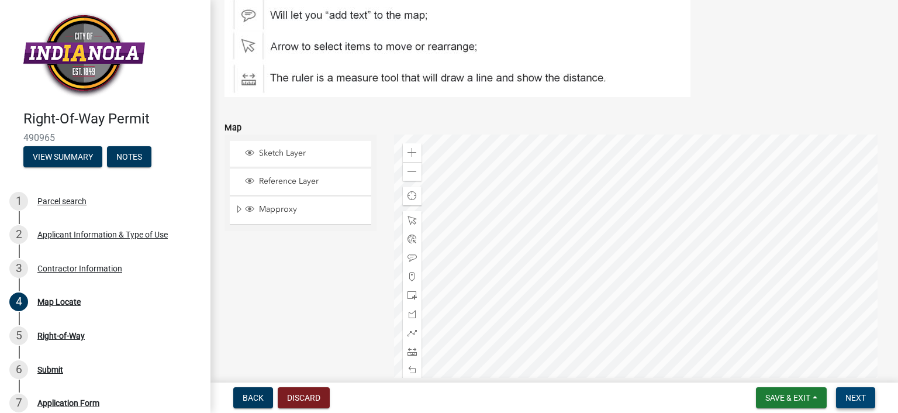
scroll to position [234, 0]
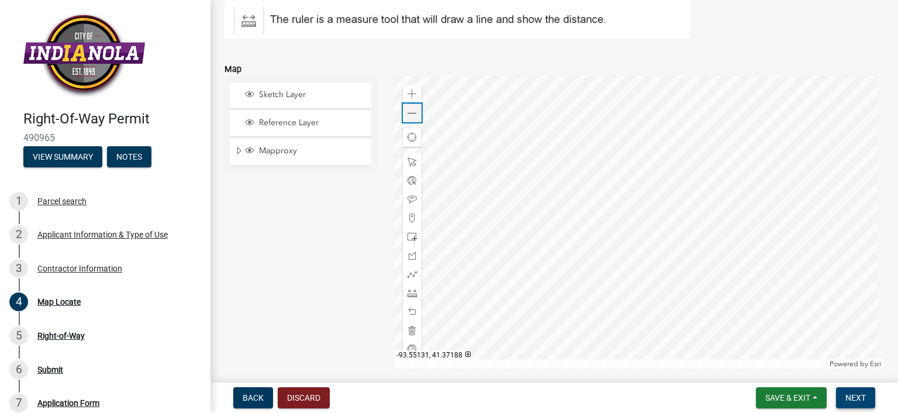
click at [413, 116] on span at bounding box center [411, 113] width 9 height 9
click at [793, 396] on span "Save & Exit" at bounding box center [787, 397] width 45 height 9
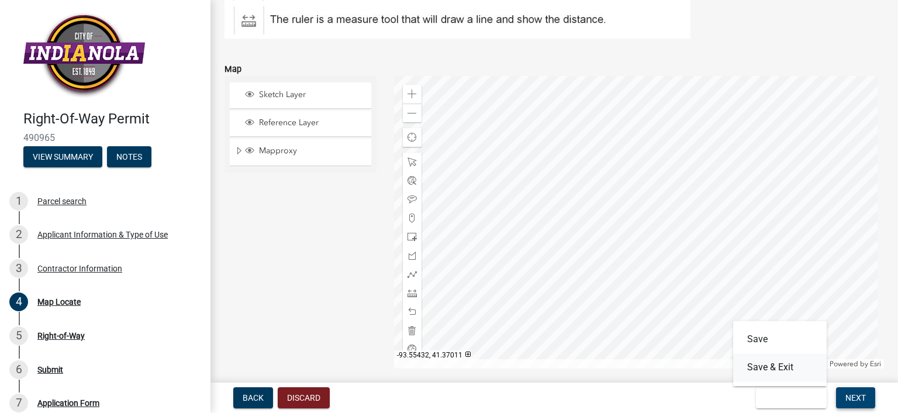
click at [766, 365] on button "Save & Exit" at bounding box center [780, 367] width 94 height 28
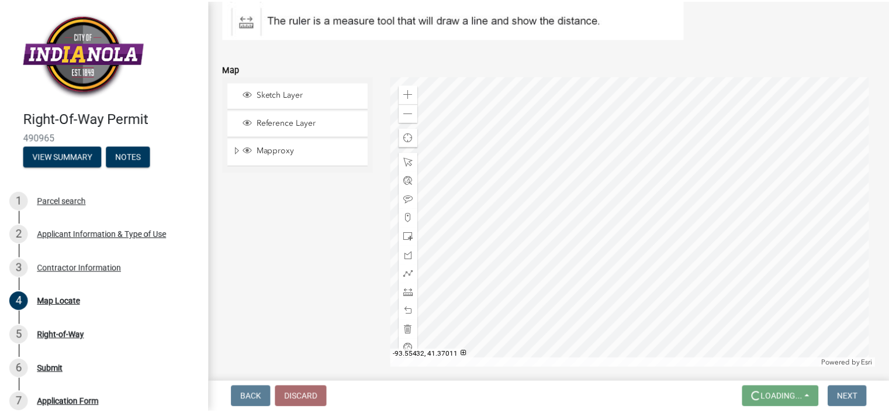
scroll to position [0, 0]
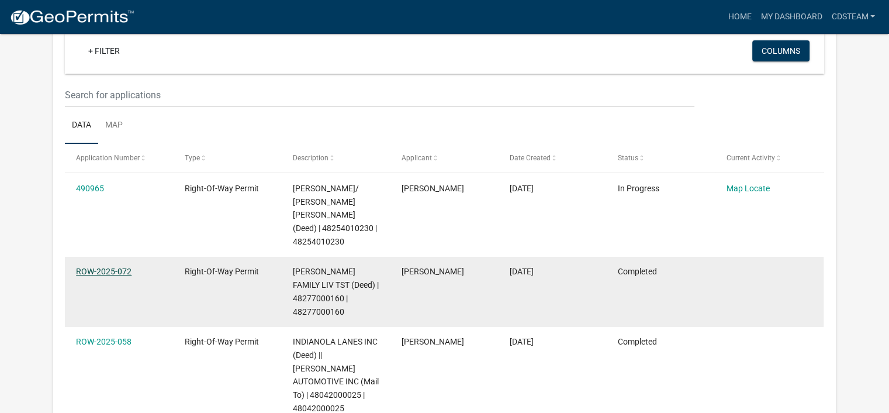
scroll to position [96, 0]
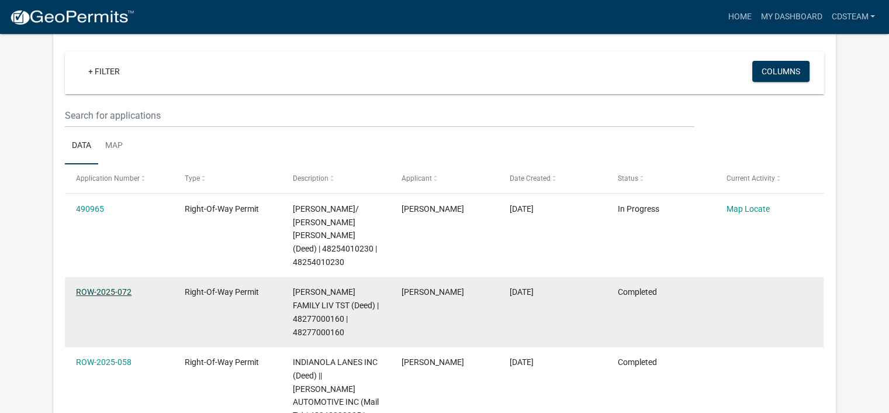
click at [96, 291] on link "ROW-2025-072" at bounding box center [104, 291] width 56 height 9
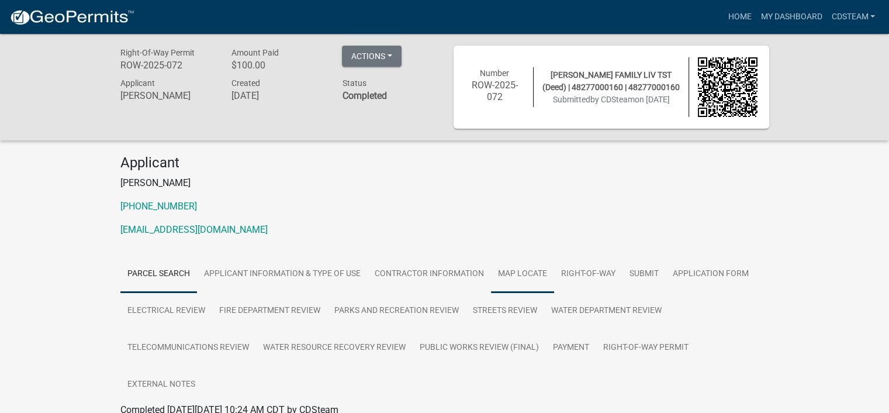
click at [534, 274] on link "Map Locate" at bounding box center [522, 273] width 63 height 37
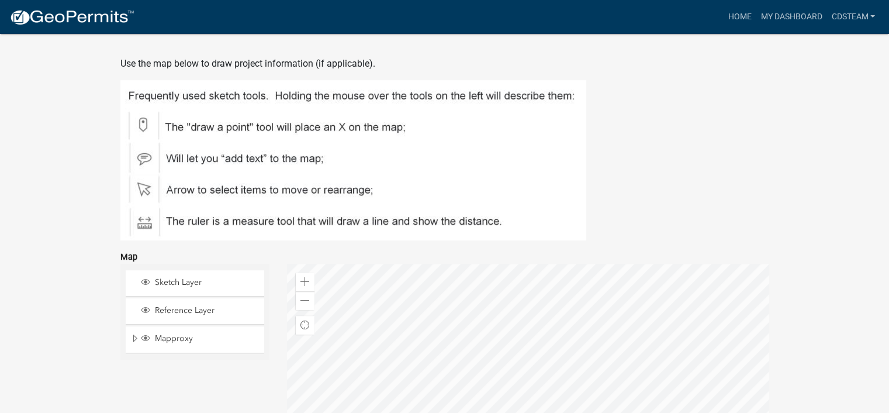
scroll to position [410, 0]
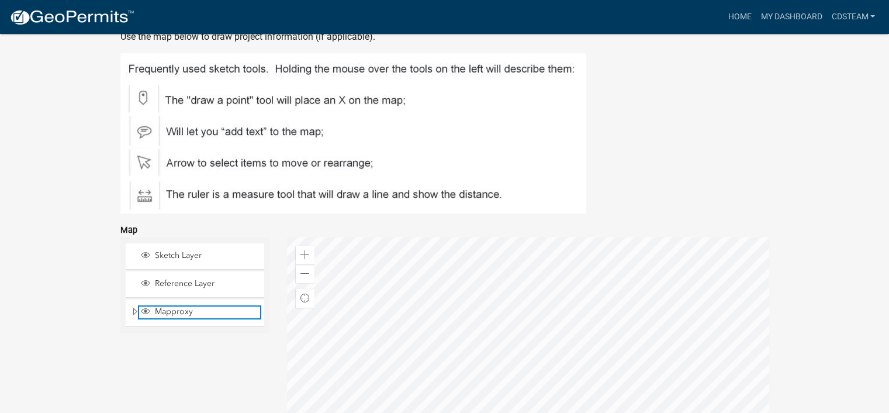
click at [144, 310] on span "Layer List" at bounding box center [145, 310] width 9 height 9
click at [144, 311] on span "Layer List" at bounding box center [145, 310] width 9 height 9
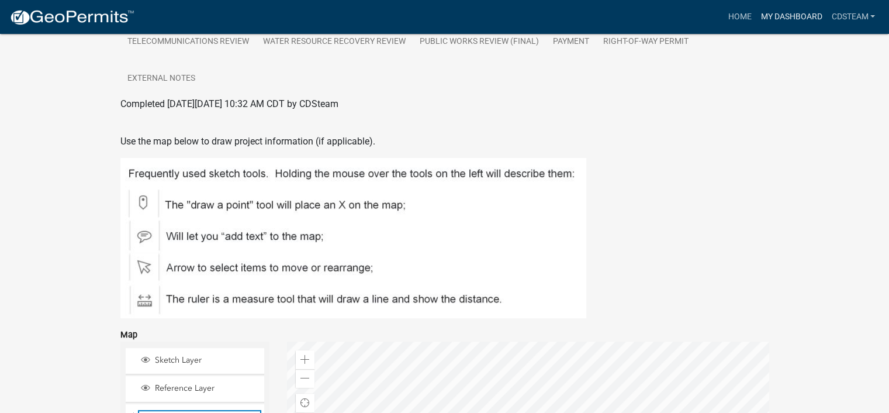
scroll to position [177, 0]
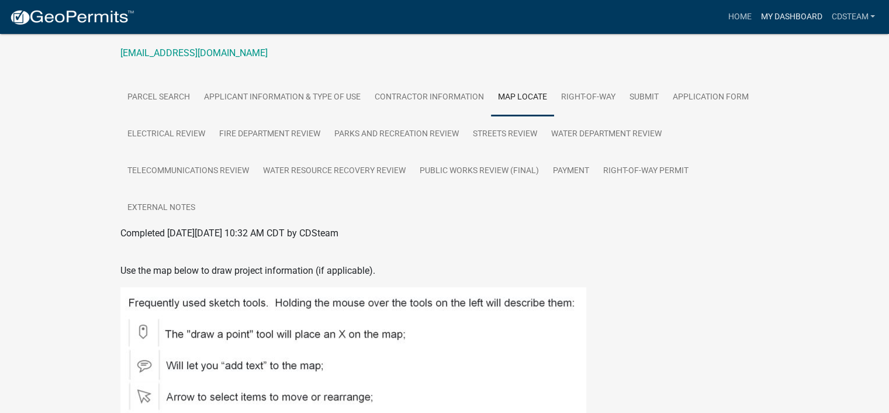
click at [771, 17] on link "My Dashboard" at bounding box center [791, 17] width 71 height 22
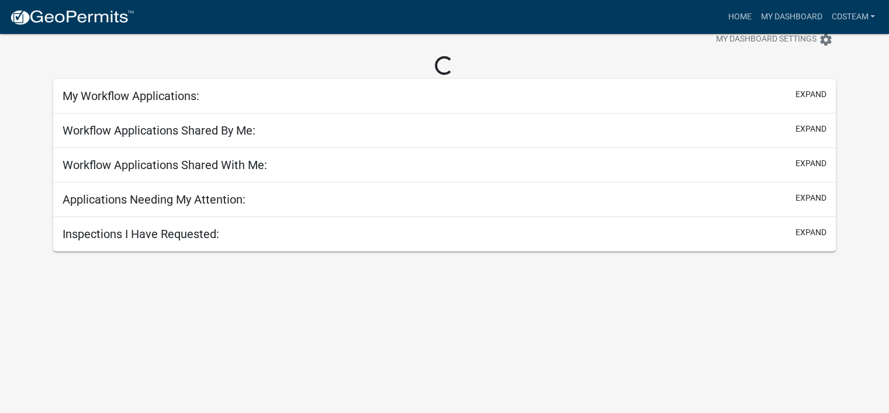
scroll to position [34, 0]
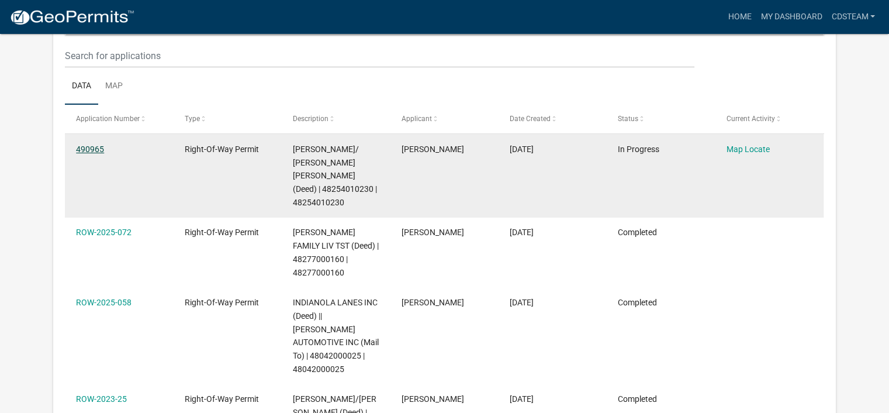
click at [87, 149] on link "490965" at bounding box center [90, 148] width 28 height 9
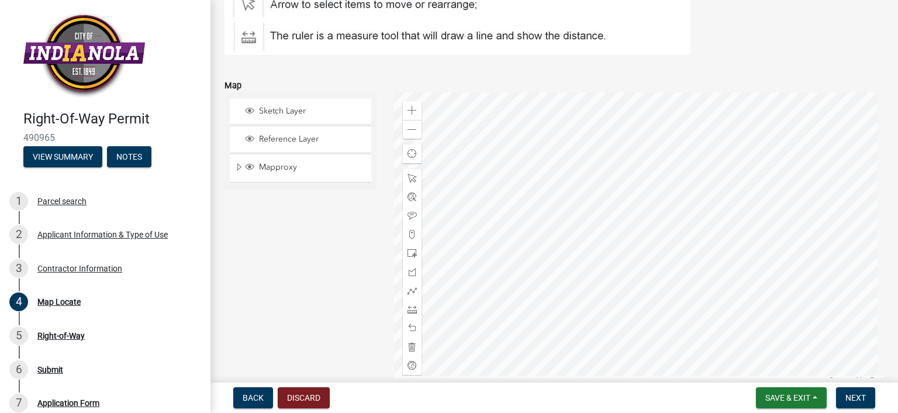
scroll to position [234, 0]
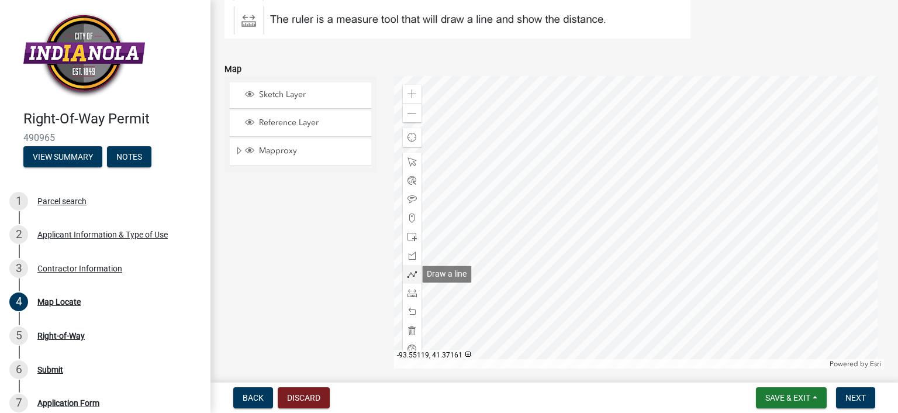
click at [411, 273] on span at bounding box center [411, 274] width 9 height 9
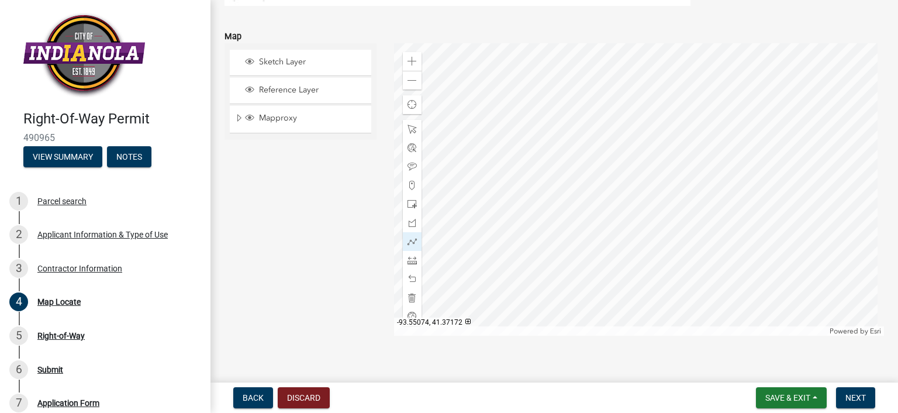
scroll to position [281, 0]
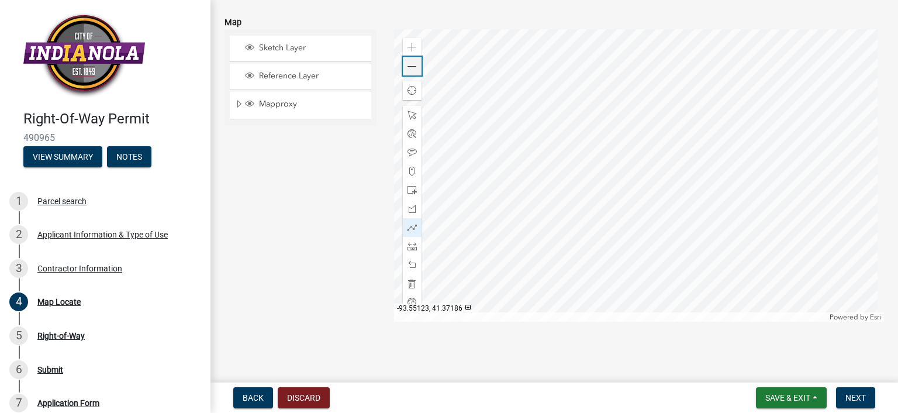
click at [407, 70] on span at bounding box center [411, 66] width 9 height 9
click at [412, 43] on span at bounding box center [411, 47] width 9 height 9
click at [412, 69] on span at bounding box center [411, 66] width 9 height 9
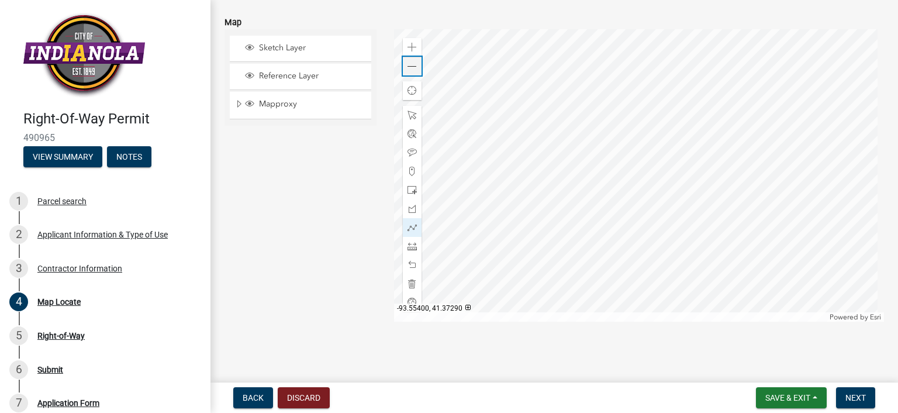
click at [415, 65] on div "Zoom out" at bounding box center [412, 66] width 19 height 19
click at [407, 49] on span at bounding box center [411, 47] width 9 height 9
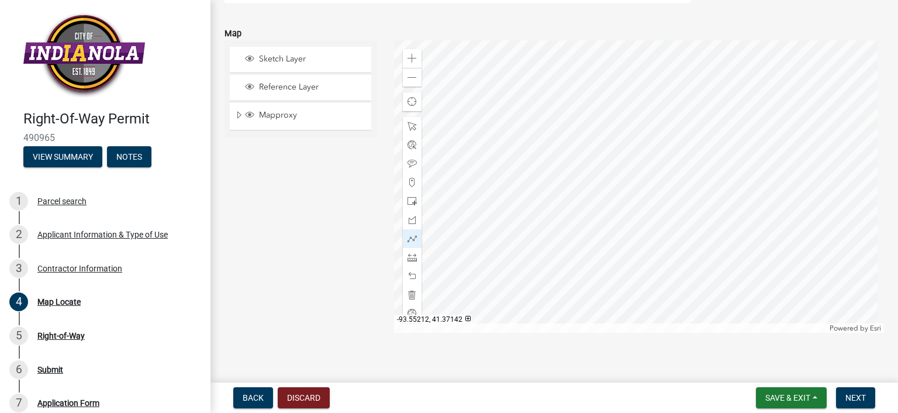
scroll to position [271, 0]
click at [409, 77] on span at bounding box center [411, 76] width 9 height 9
click at [624, 182] on div at bounding box center [639, 185] width 490 height 292
click at [624, 156] on div at bounding box center [639, 185] width 490 height 292
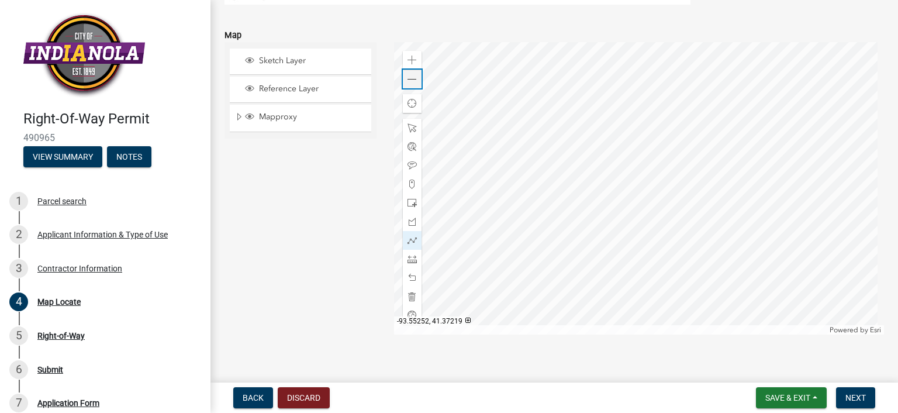
click at [407, 81] on span at bounding box center [411, 79] width 9 height 9
click at [412, 75] on span at bounding box center [411, 79] width 9 height 9
click at [409, 58] on span at bounding box center [411, 60] width 9 height 9
click at [628, 316] on div at bounding box center [639, 188] width 490 height 292
click at [407, 78] on span at bounding box center [411, 79] width 9 height 9
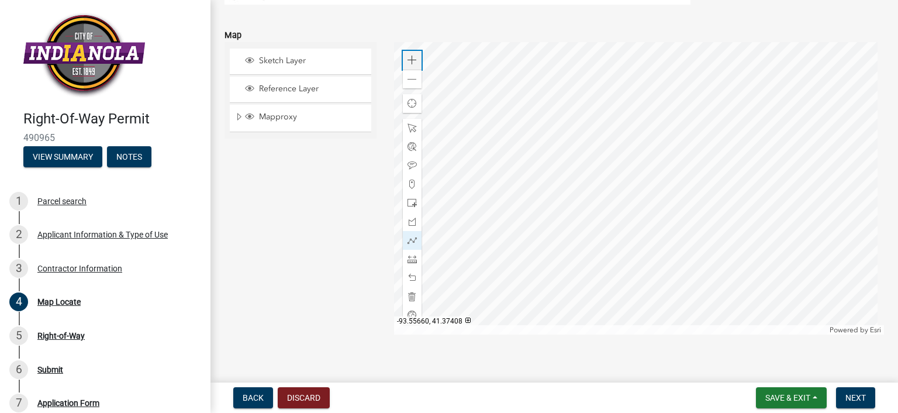
click at [414, 60] on div "Zoom in" at bounding box center [412, 60] width 19 height 19
click at [413, 82] on span at bounding box center [411, 79] width 9 height 9
click at [635, 262] on div at bounding box center [639, 188] width 490 height 292
click at [631, 270] on div at bounding box center [639, 188] width 490 height 292
click at [622, 267] on div at bounding box center [639, 188] width 490 height 292
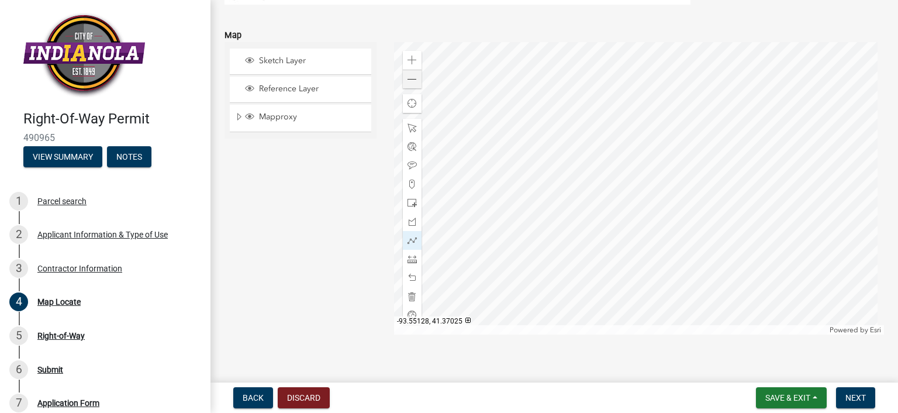
click at [622, 258] on div at bounding box center [639, 188] width 490 height 292
click at [626, 253] on div at bounding box center [639, 188] width 490 height 292
click at [630, 252] on div at bounding box center [639, 188] width 490 height 292
click at [631, 252] on div at bounding box center [639, 188] width 490 height 292
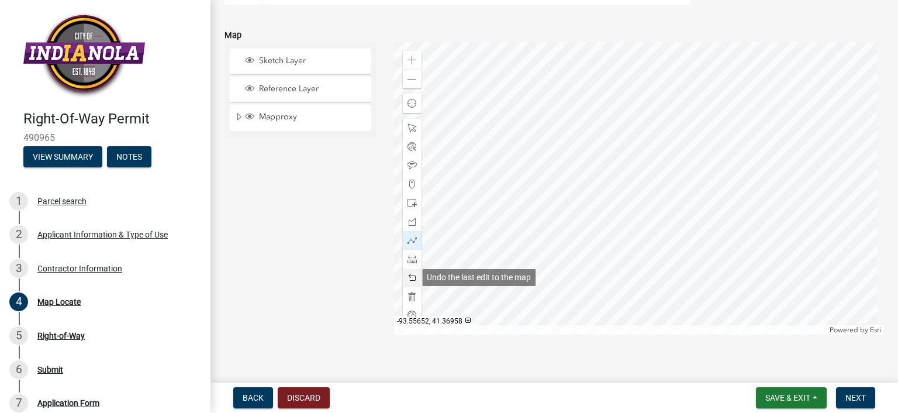
click at [410, 280] on span at bounding box center [411, 277] width 9 height 9
click at [413, 240] on span at bounding box center [411, 240] width 9 height 9
click at [631, 181] on div at bounding box center [639, 188] width 490 height 292
click at [630, 256] on div at bounding box center [639, 188] width 490 height 292
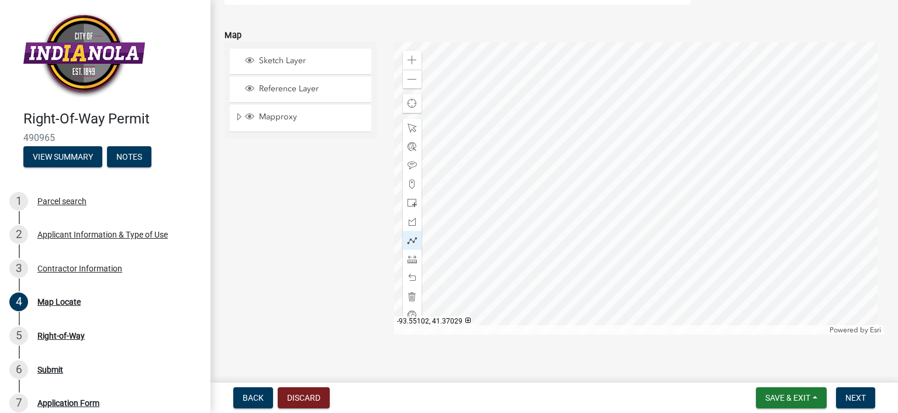
click at [631, 257] on div at bounding box center [639, 188] width 490 height 292
click at [407, 293] on span at bounding box center [411, 296] width 9 height 9
click at [407, 61] on span at bounding box center [411, 60] width 9 height 9
click at [628, 174] on div at bounding box center [639, 188] width 490 height 292
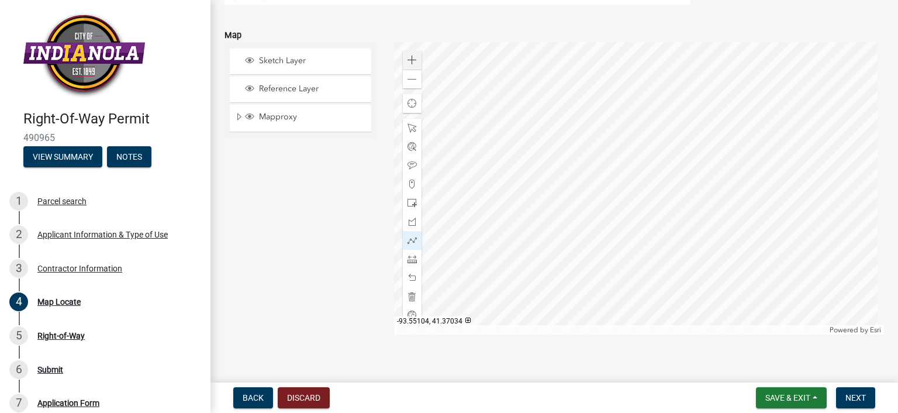
click at [628, 320] on div at bounding box center [639, 188] width 490 height 292
click at [412, 125] on span at bounding box center [411, 127] width 9 height 9
click at [412, 240] on span at bounding box center [411, 240] width 9 height 9
click at [628, 174] on div at bounding box center [639, 188] width 490 height 292
click at [628, 319] on div at bounding box center [639, 188] width 490 height 292
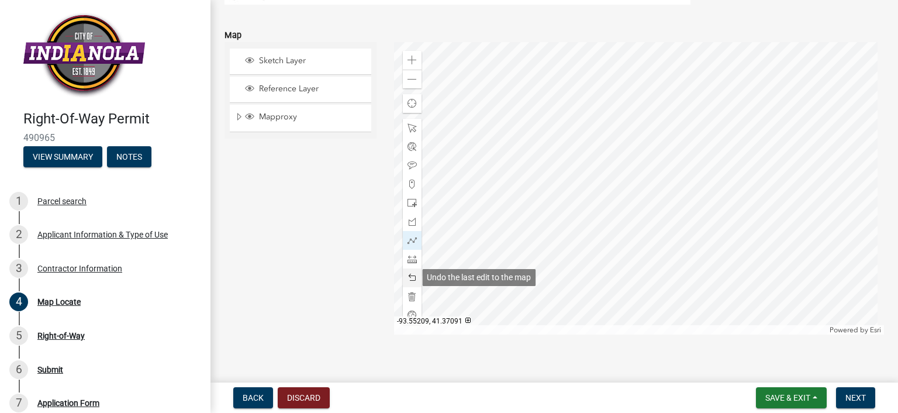
click at [410, 276] on span at bounding box center [411, 277] width 9 height 9
click at [645, 57] on div at bounding box center [639, 188] width 490 height 292
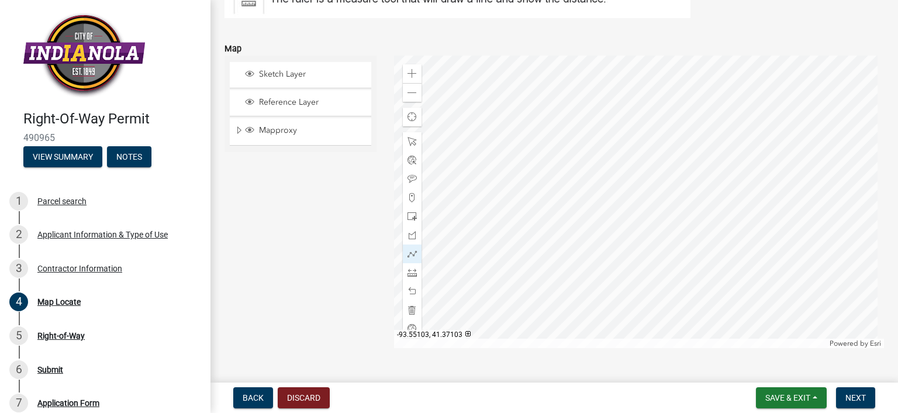
scroll to position [253, 0]
click at [643, 338] on div at bounding box center [639, 203] width 490 height 292
click at [643, 263] on div at bounding box center [639, 203] width 490 height 292
click at [561, 261] on div at bounding box center [639, 203] width 490 height 292
click at [561, 287] on div at bounding box center [639, 203] width 490 height 292
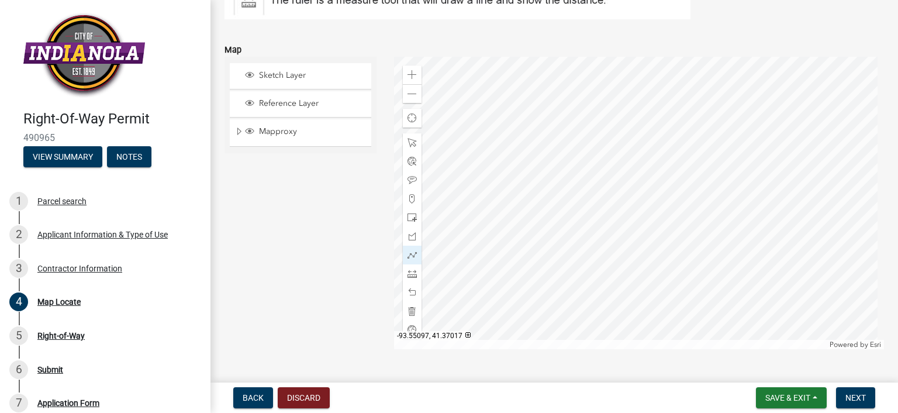
scroll to position [195, 0]
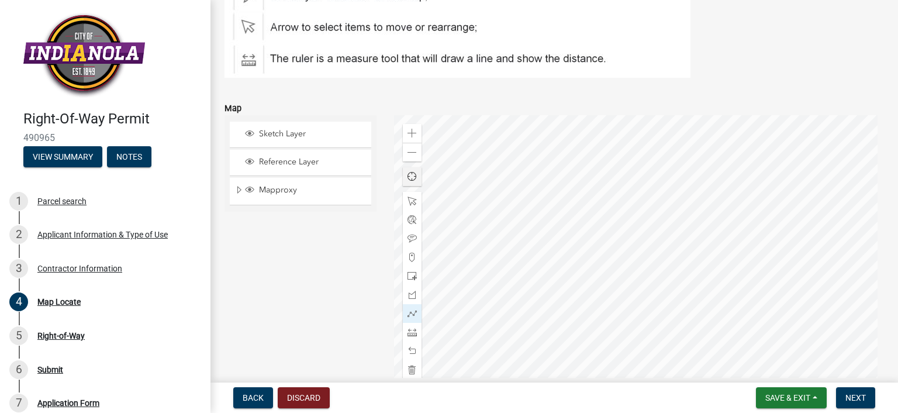
click at [641, 216] on div at bounding box center [639, 261] width 490 height 292
click at [641, 294] on div at bounding box center [639, 261] width 490 height 292
click at [659, 321] on div at bounding box center [639, 261] width 490 height 292
click at [653, 344] on div at bounding box center [639, 261] width 490 height 292
click at [627, 353] on div at bounding box center [639, 261] width 490 height 292
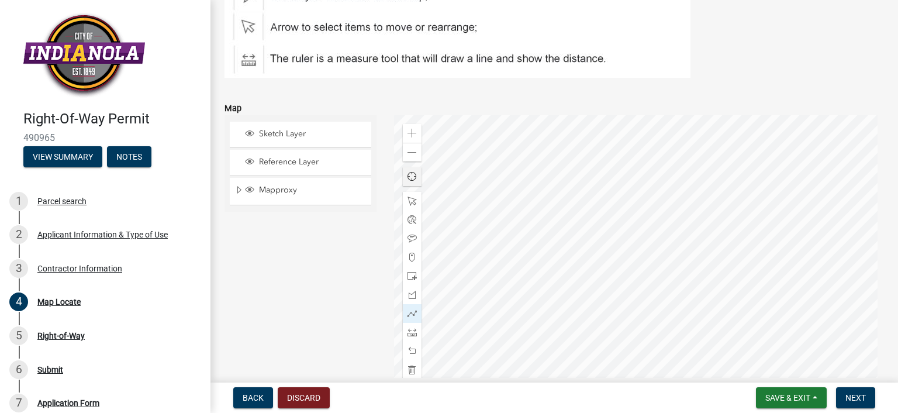
click at [606, 331] on div at bounding box center [639, 261] width 490 height 292
click at [612, 306] on div at bounding box center [639, 261] width 490 height 292
click at [623, 292] on div at bounding box center [639, 261] width 490 height 292
click at [641, 292] on div at bounding box center [639, 261] width 490 height 292
click at [641, 182] on div at bounding box center [639, 261] width 490 height 292
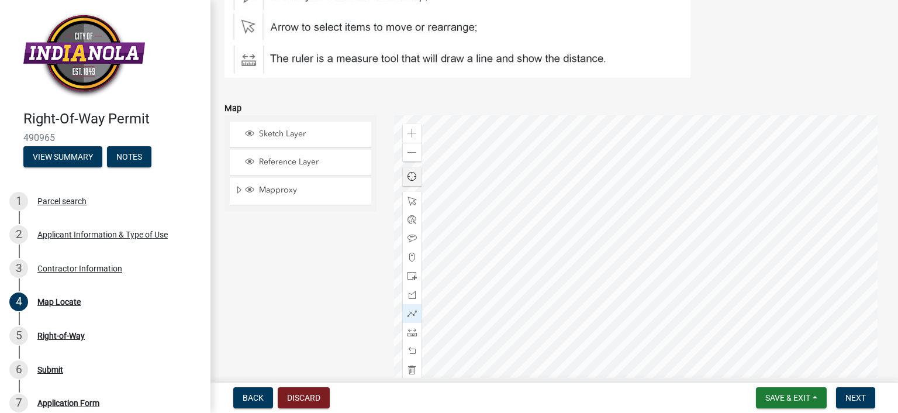
click at [609, 183] on div at bounding box center [639, 261] width 490 height 292
click at [642, 234] on div at bounding box center [639, 261] width 490 height 292
click at [612, 234] on div at bounding box center [639, 261] width 490 height 292
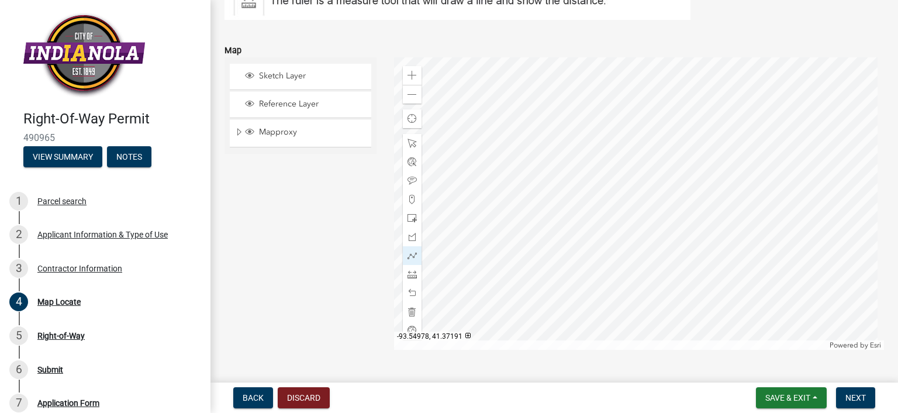
scroll to position [253, 0]
click at [859, 395] on span "Next" at bounding box center [855, 397] width 20 height 9
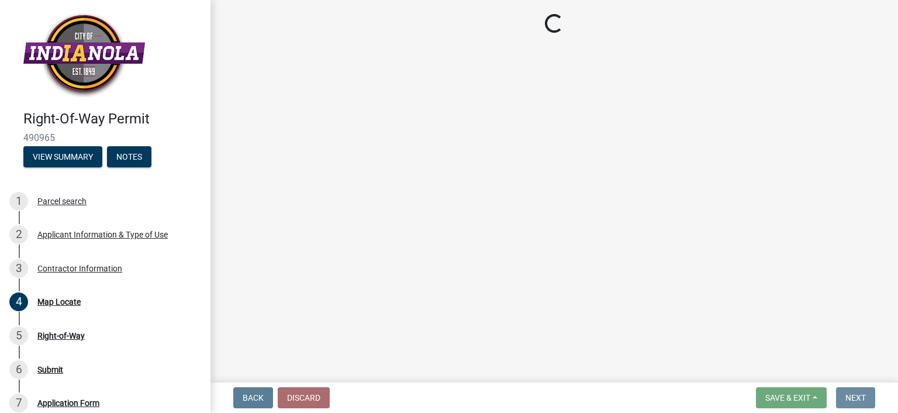
scroll to position [0, 0]
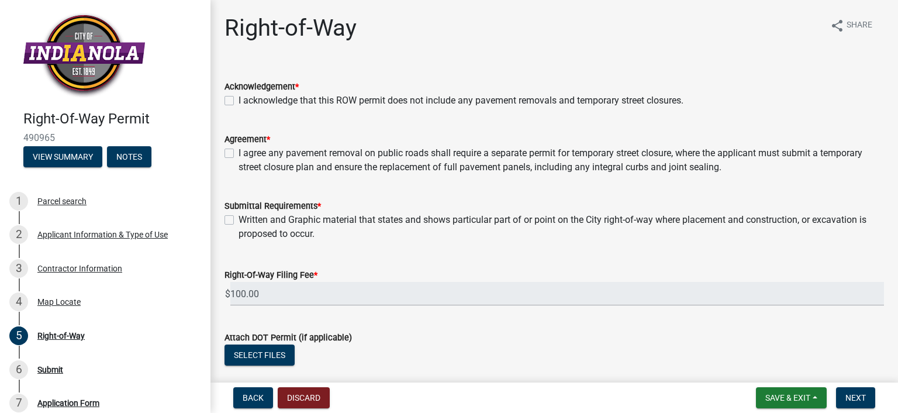
click at [239, 98] on label "I acknowledge that this ROW permit does not include any pavement removals and t…" at bounding box center [461, 101] width 445 height 14
click at [239, 98] on input "I acknowledge that this ROW permit does not include any pavement removals and t…" at bounding box center [243, 98] width 8 height 8
checkbox input "true"
click at [239, 152] on label "I agree any pavement removal on public roads shall require a separate permit fo…" at bounding box center [561, 160] width 645 height 28
click at [239, 152] on input "I agree any pavement removal on public roads shall require a separate permit fo…" at bounding box center [243, 150] width 8 height 8
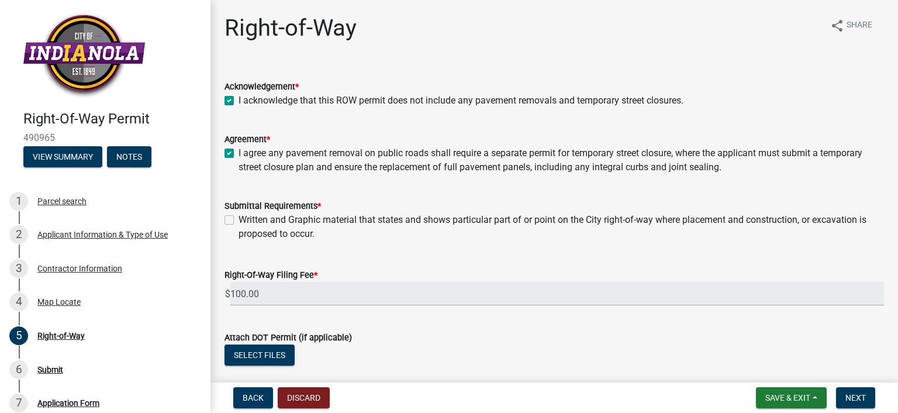
checkbox input "true"
click at [239, 218] on label "Written and Graphic material that states and shows particular part of or point …" at bounding box center [561, 227] width 645 height 28
click at [239, 218] on input "Written and Graphic material that states and shows particular part of or point …" at bounding box center [243, 217] width 8 height 8
checkbox input "true"
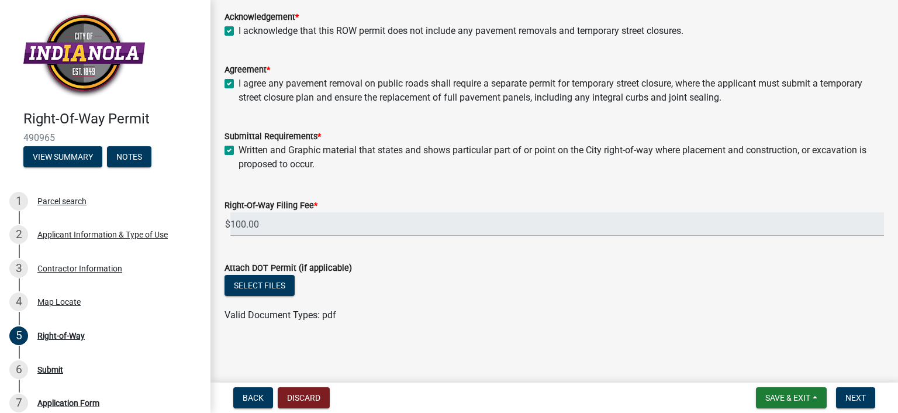
scroll to position [70, 0]
click at [854, 393] on span "Next" at bounding box center [855, 397] width 20 height 9
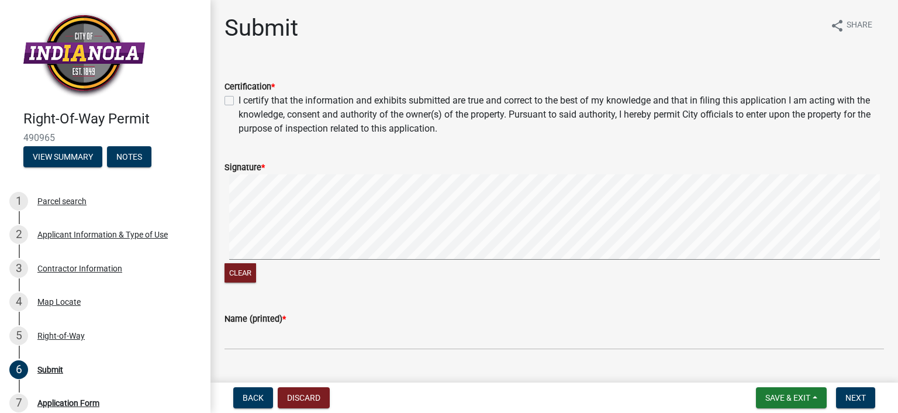
click at [239, 100] on label "I certify that the information and exhibits submitted are true and correct to t…" at bounding box center [561, 115] width 645 height 42
click at [239, 100] on input "I certify that the information and exhibits submitted are true and correct to t…" at bounding box center [243, 98] width 8 height 8
checkbox input "true"
click at [244, 272] on button "Clear" at bounding box center [240, 272] width 32 height 19
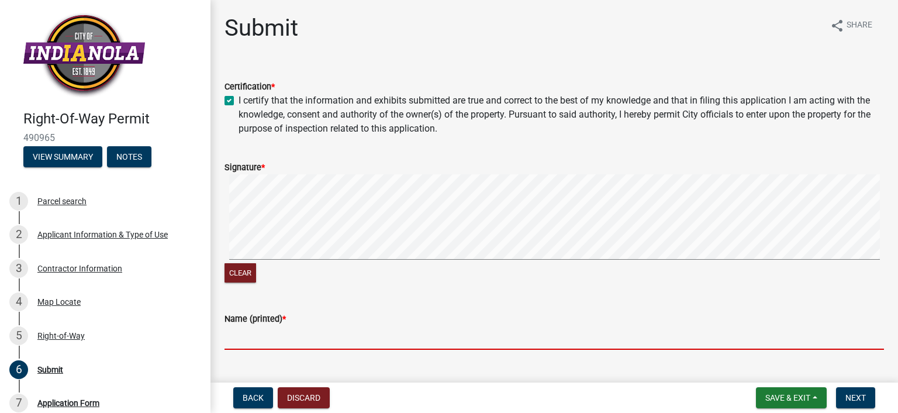
click at [250, 338] on input "Name (printed) *" at bounding box center [553, 338] width 659 height 24
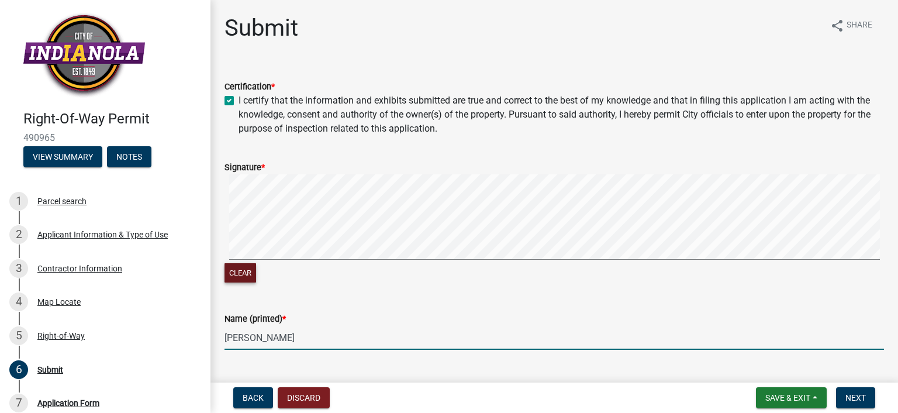
type input "[PERSON_NAME]"
click at [237, 274] on button "Clear" at bounding box center [240, 272] width 32 height 19
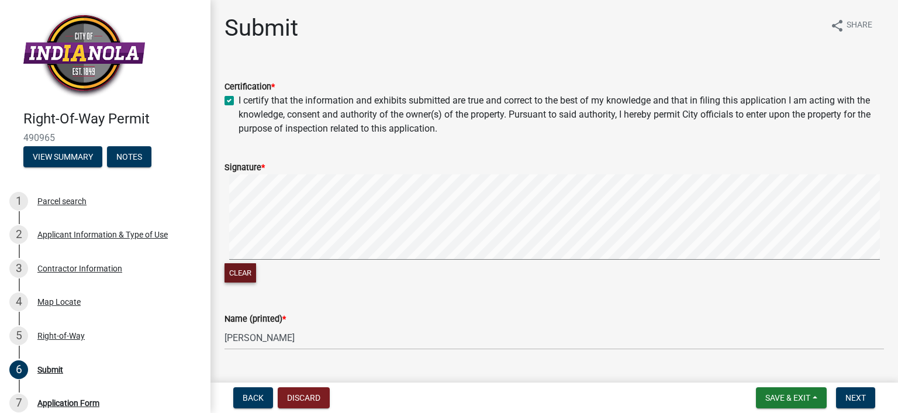
click at [246, 275] on button "Clear" at bounding box center [240, 272] width 32 height 19
click at [239, 269] on button "Clear" at bounding box center [240, 272] width 32 height 19
click at [240, 270] on button "Clear" at bounding box center [240, 272] width 32 height 19
click at [242, 271] on button "Clear" at bounding box center [240, 272] width 32 height 19
click at [237, 271] on button "Clear" at bounding box center [240, 272] width 32 height 19
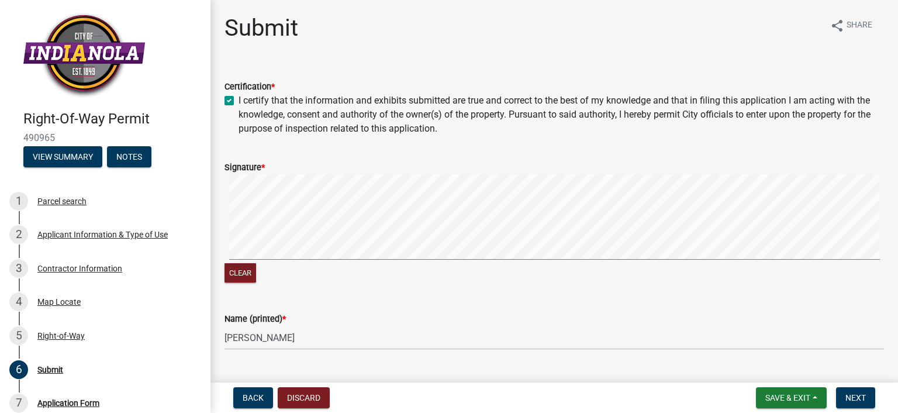
click at [251, 239] on div "Signature * Clear" at bounding box center [554, 215] width 677 height 139
click at [236, 270] on button "Clear" at bounding box center [240, 272] width 32 height 19
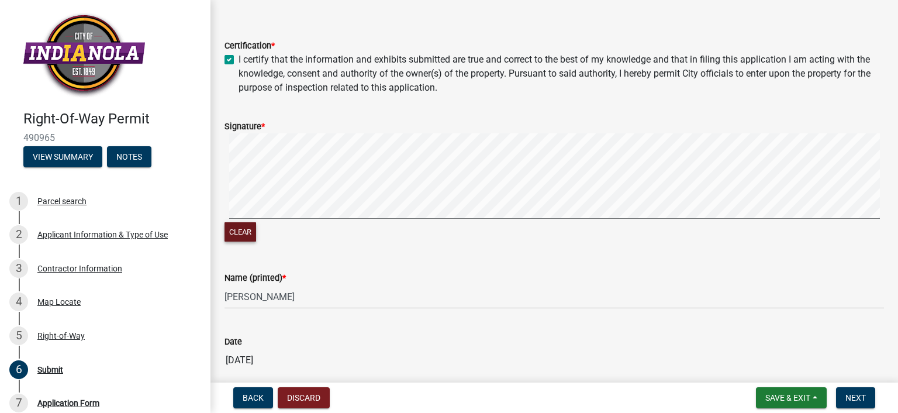
scroll to position [90, 0]
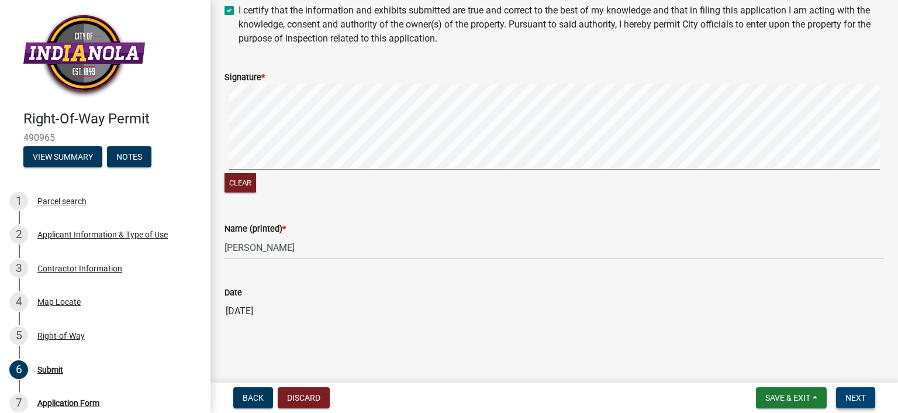
click at [852, 397] on span "Next" at bounding box center [855, 397] width 20 height 9
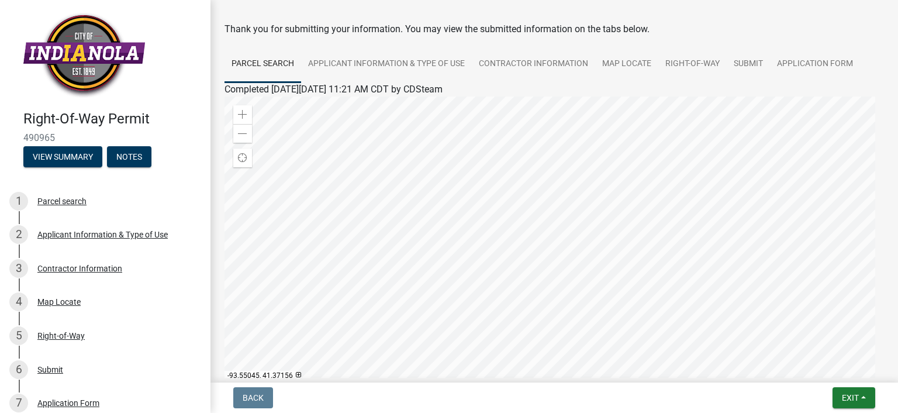
scroll to position [0, 0]
